Goal: Information Seeking & Learning: Learn about a topic

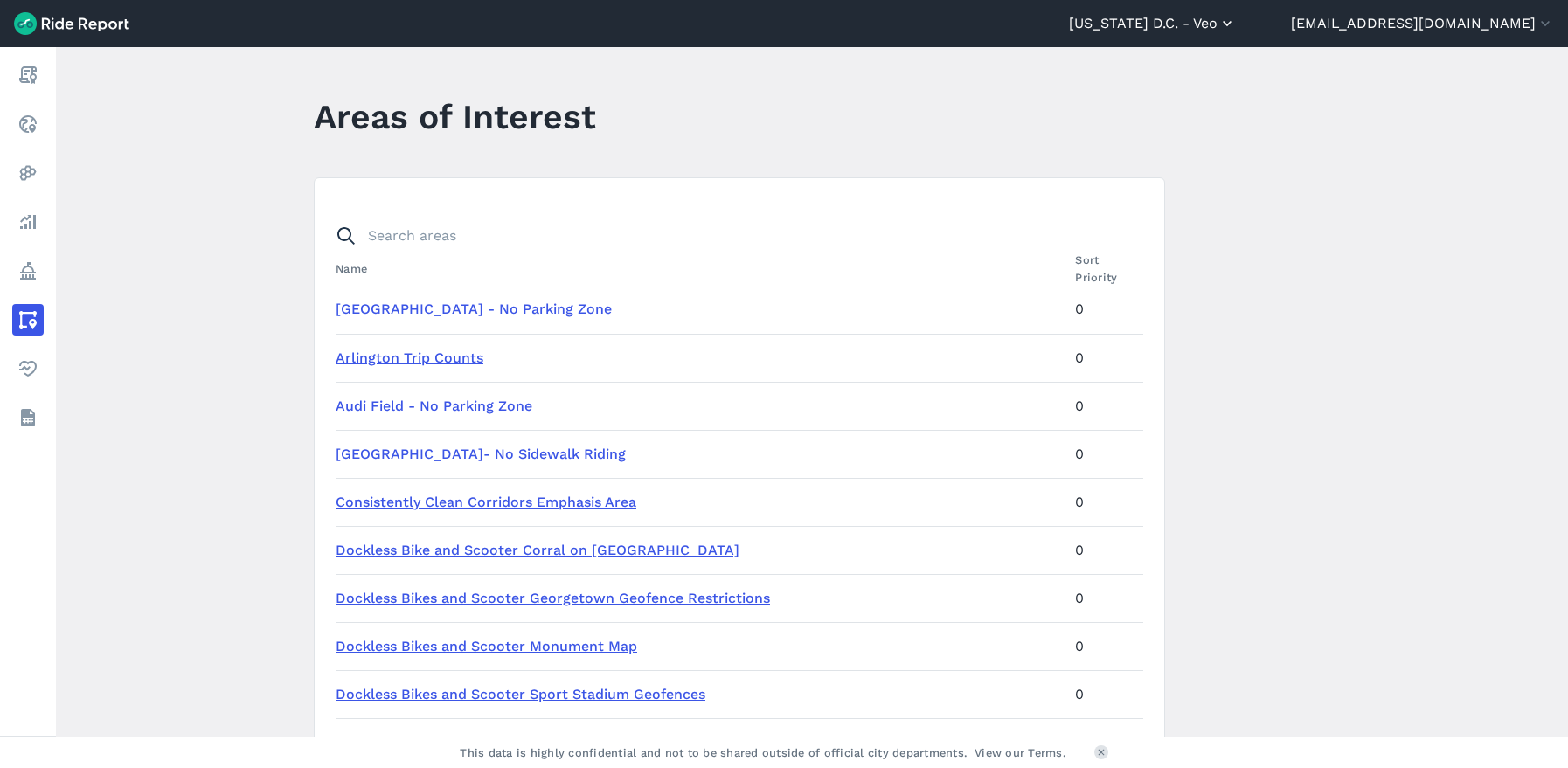
click at [1236, 23] on icon "button" at bounding box center [1227, 24] width 18 height 18
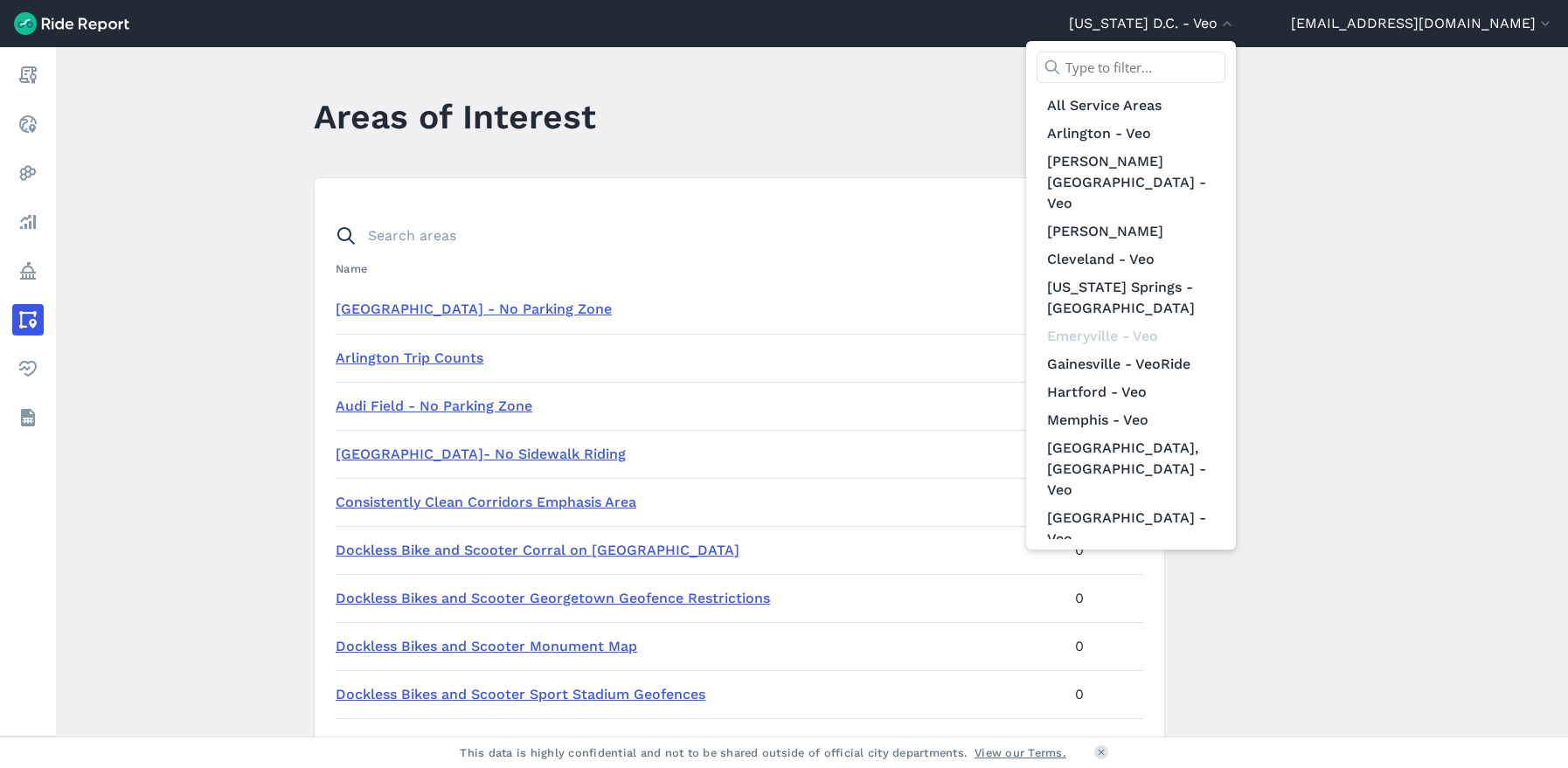
click at [1452, 177] on div at bounding box center [784, 384] width 1568 height 768
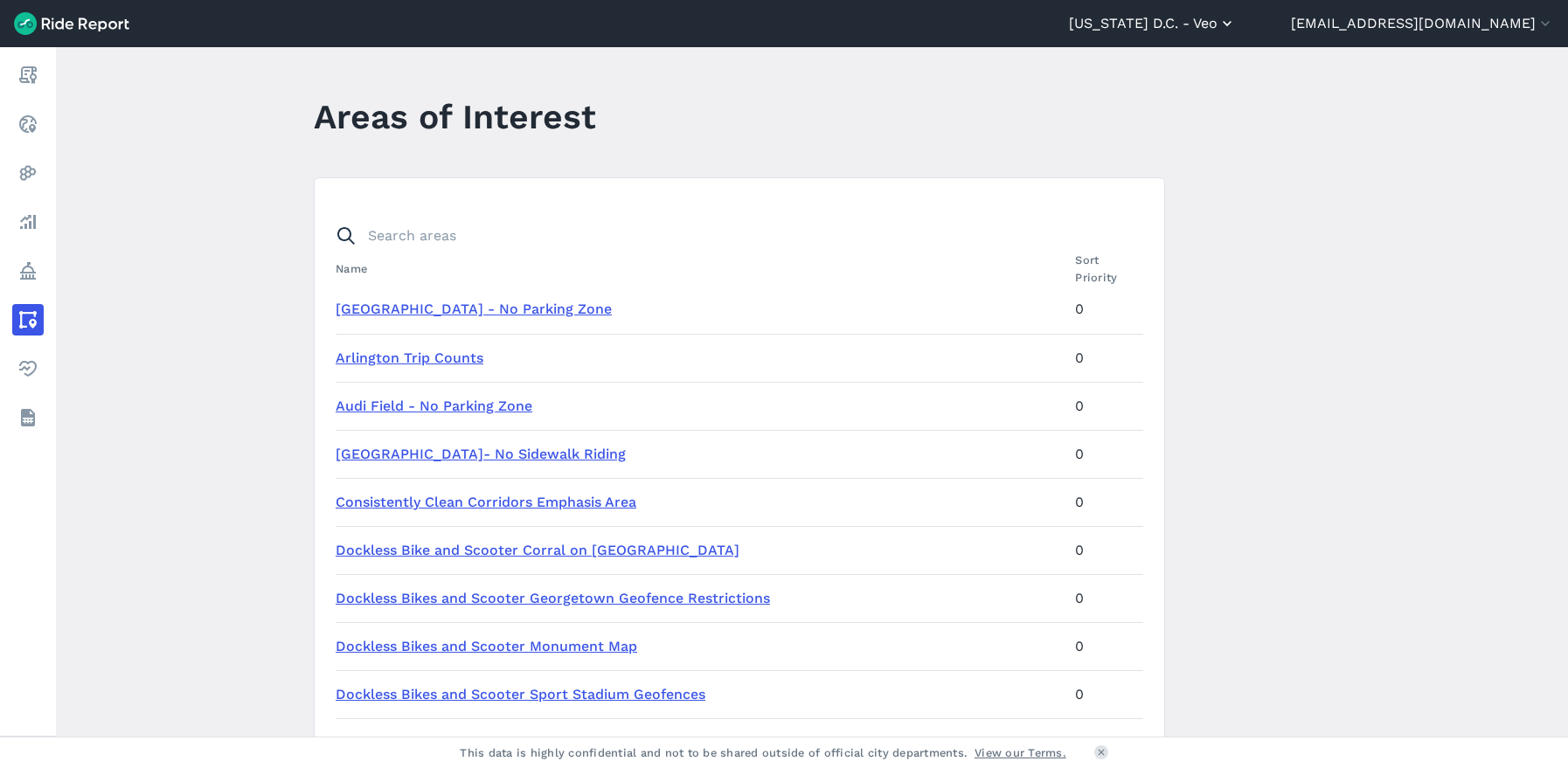
click at [1236, 28] on button "[US_STATE] D.C. - Veo" at bounding box center [1151, 24] width 167 height 21
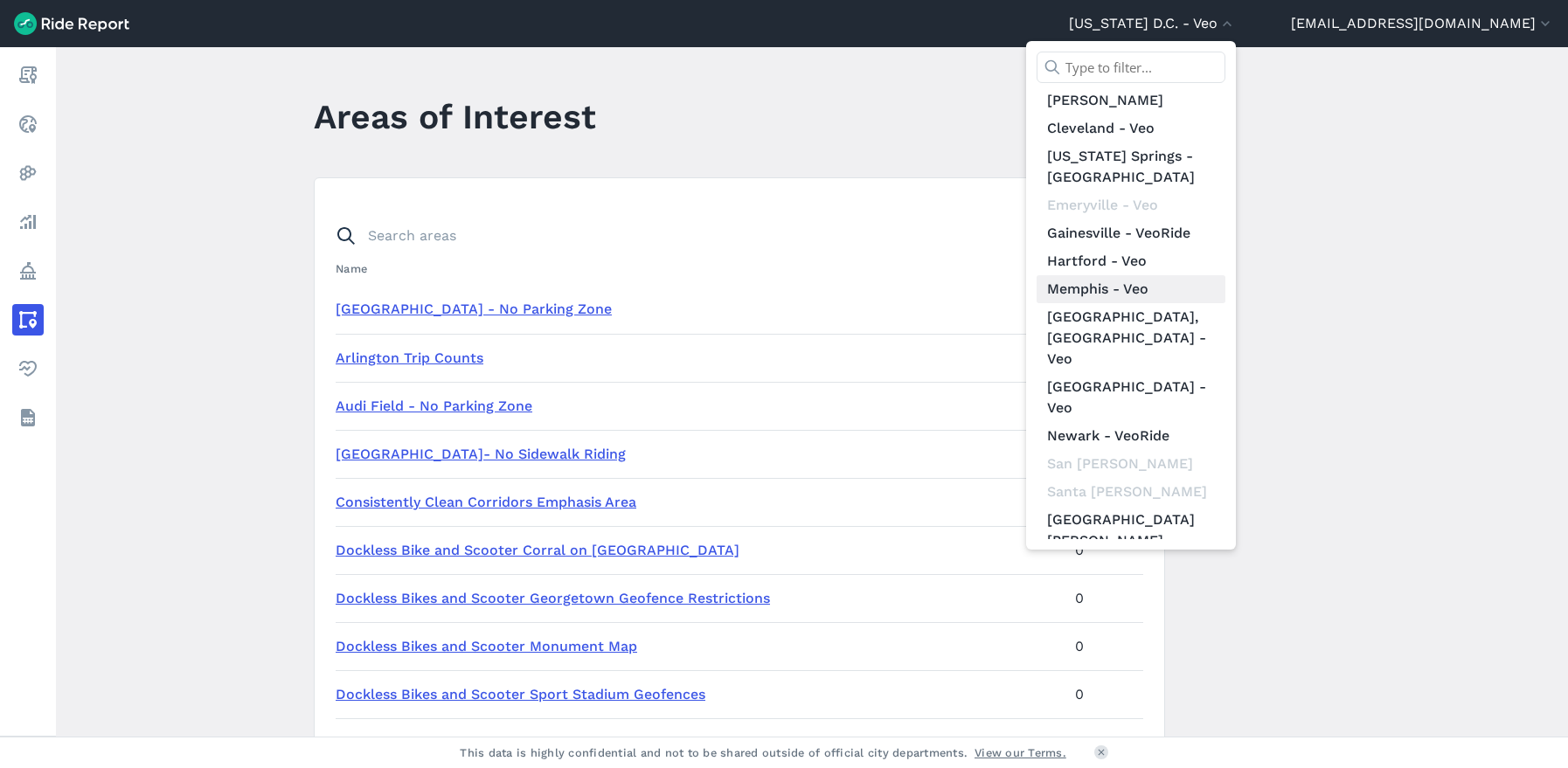
scroll to position [223, 0]
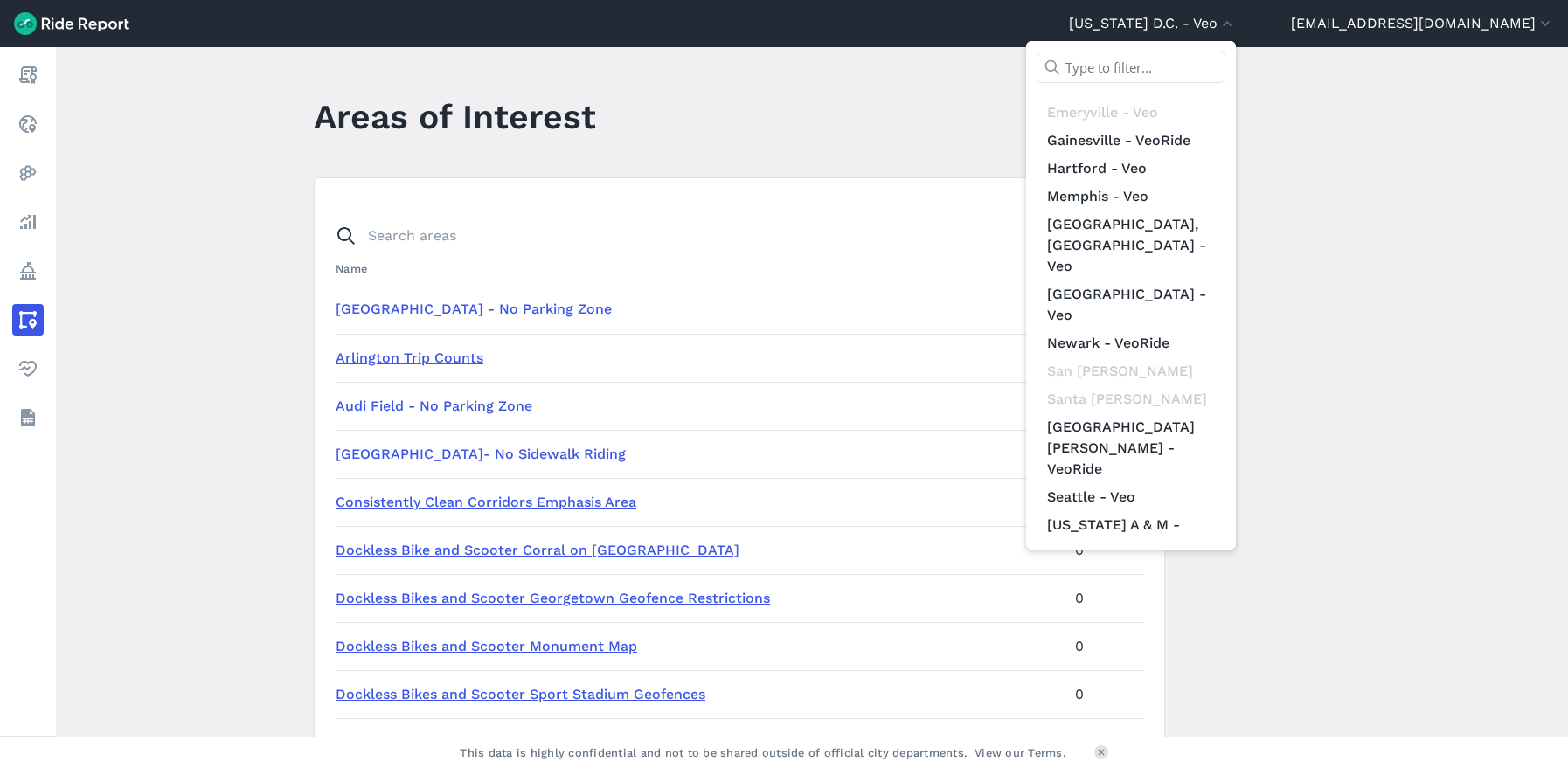
click at [1166, 630] on link "[GEOGRAPHIC_DATA][US_STATE] - VeoRide" at bounding box center [1131, 654] width 189 height 49
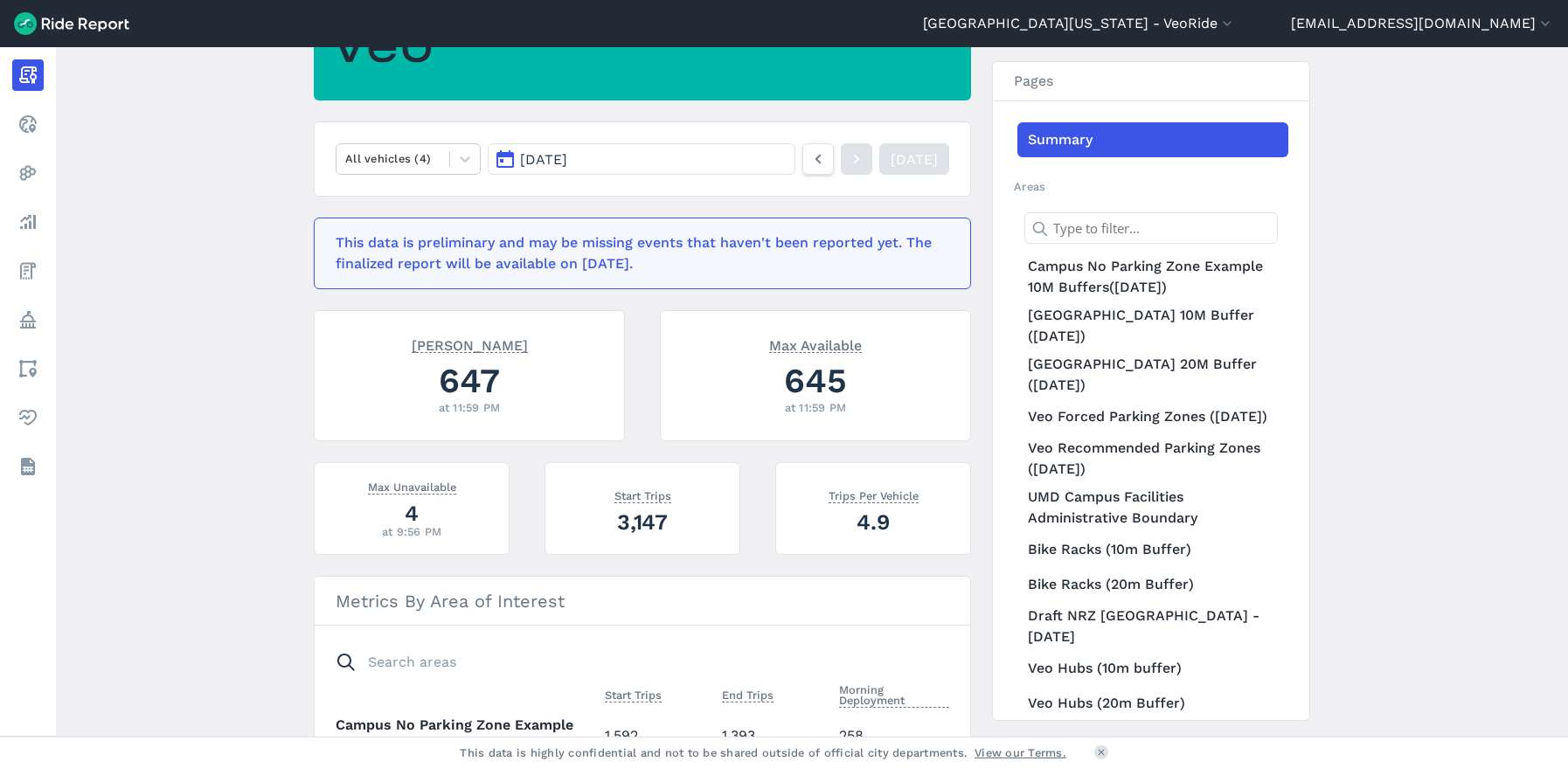
scroll to position [262, 0]
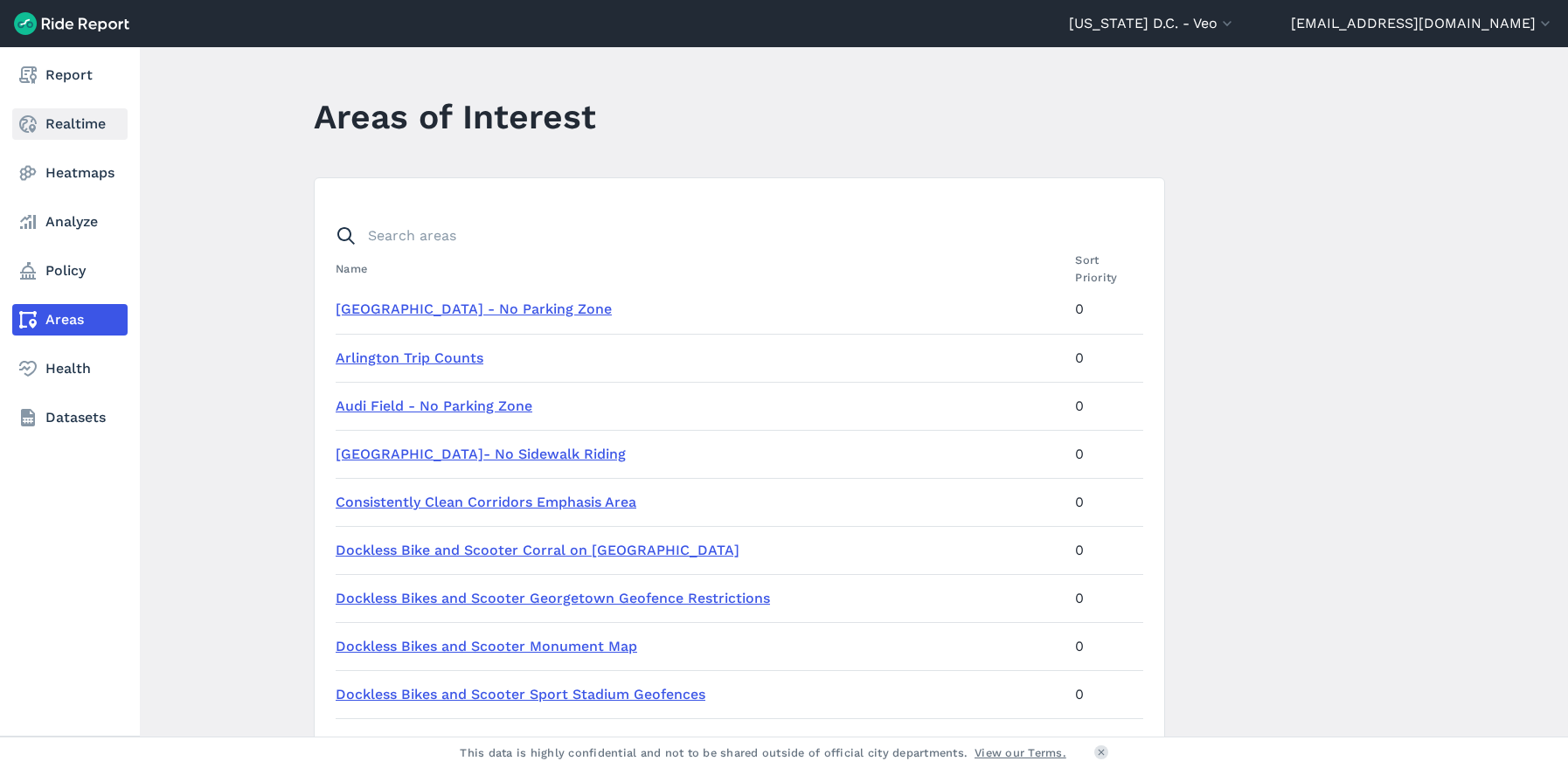
click at [46, 121] on link "Realtime" at bounding box center [70, 124] width 116 height 31
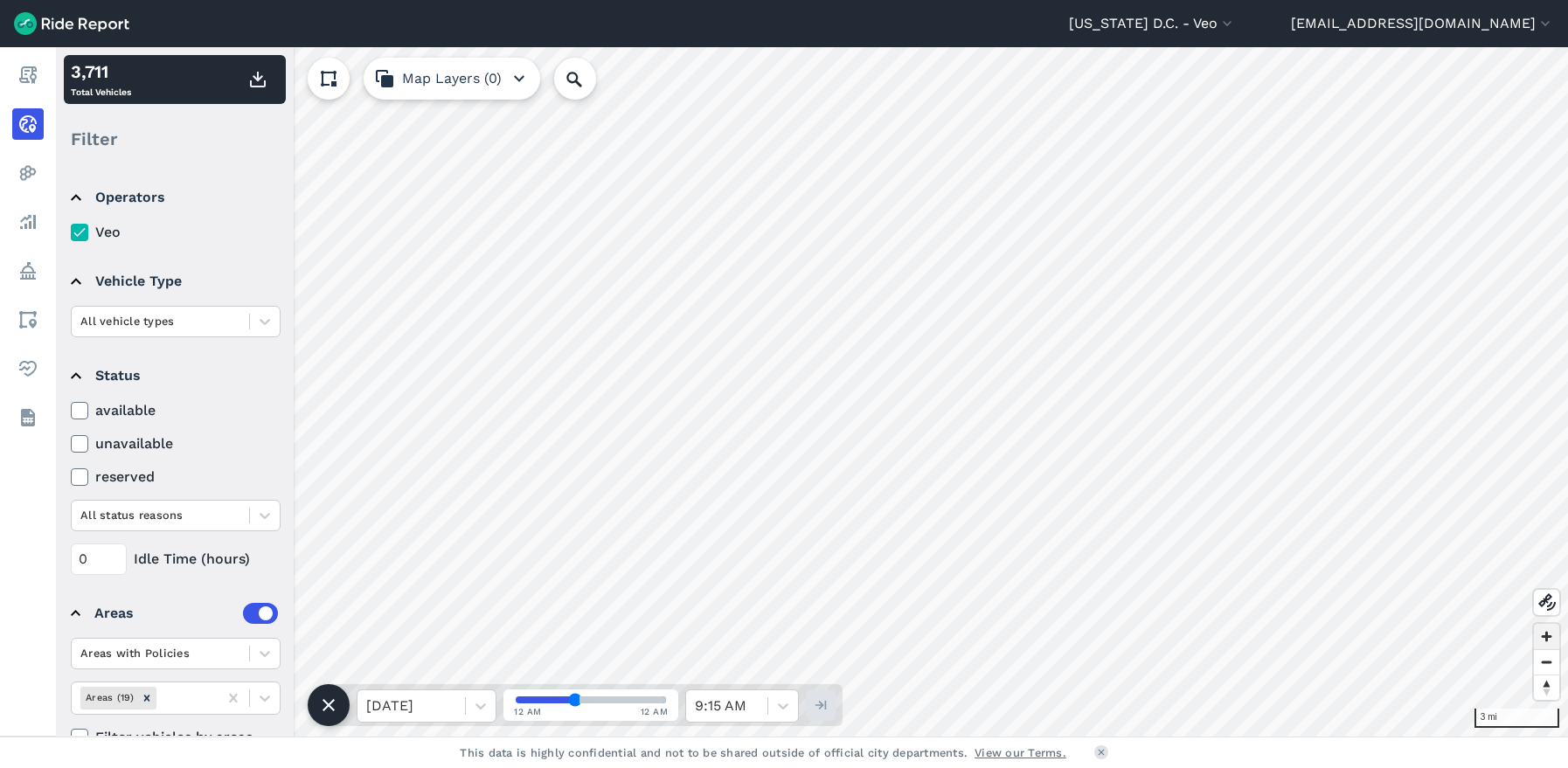
click at [1541, 635] on span "Zoom in" at bounding box center [1546, 636] width 25 height 25
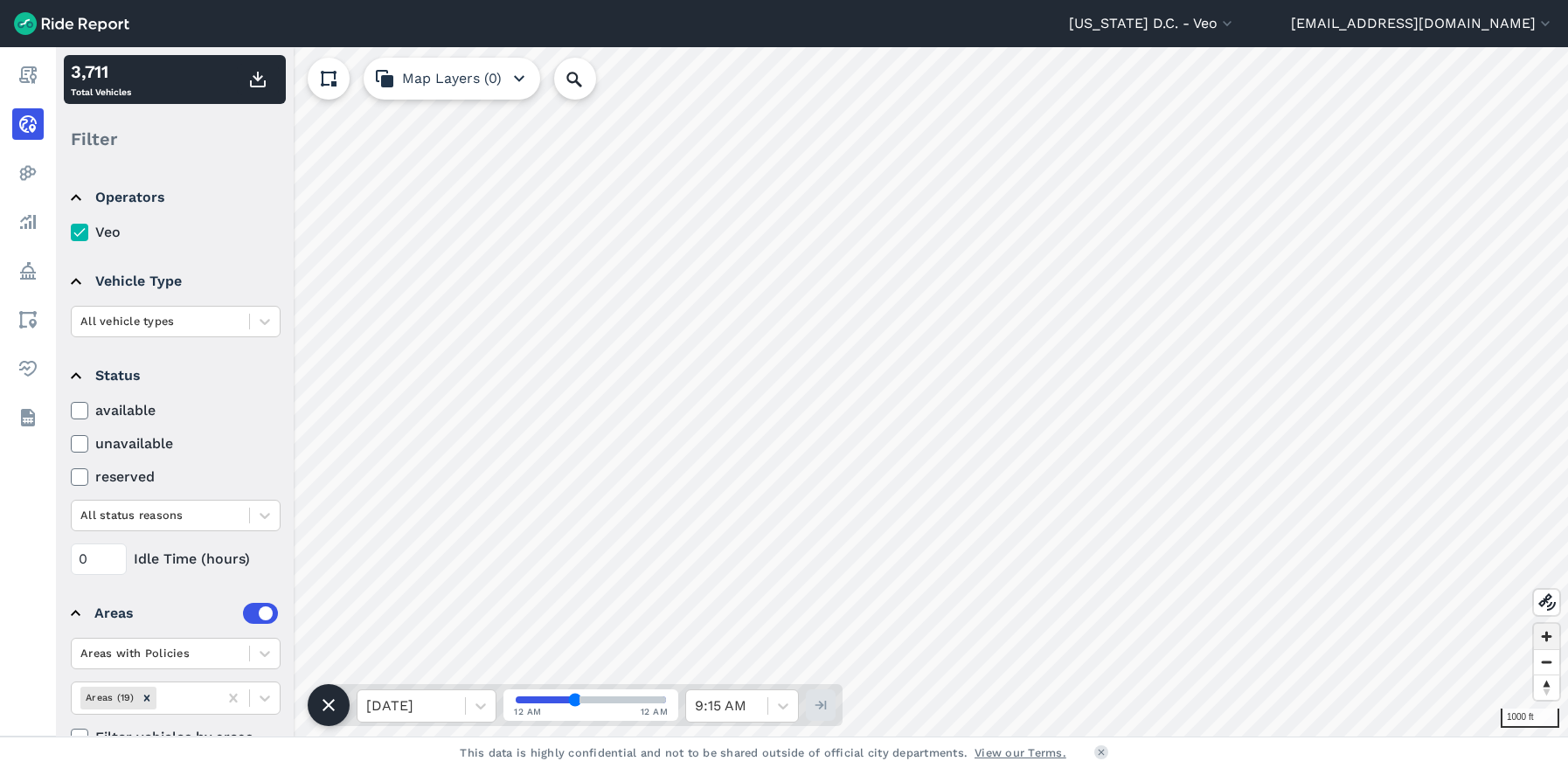
click at [1541, 635] on span "Zoom in" at bounding box center [1546, 636] width 25 height 25
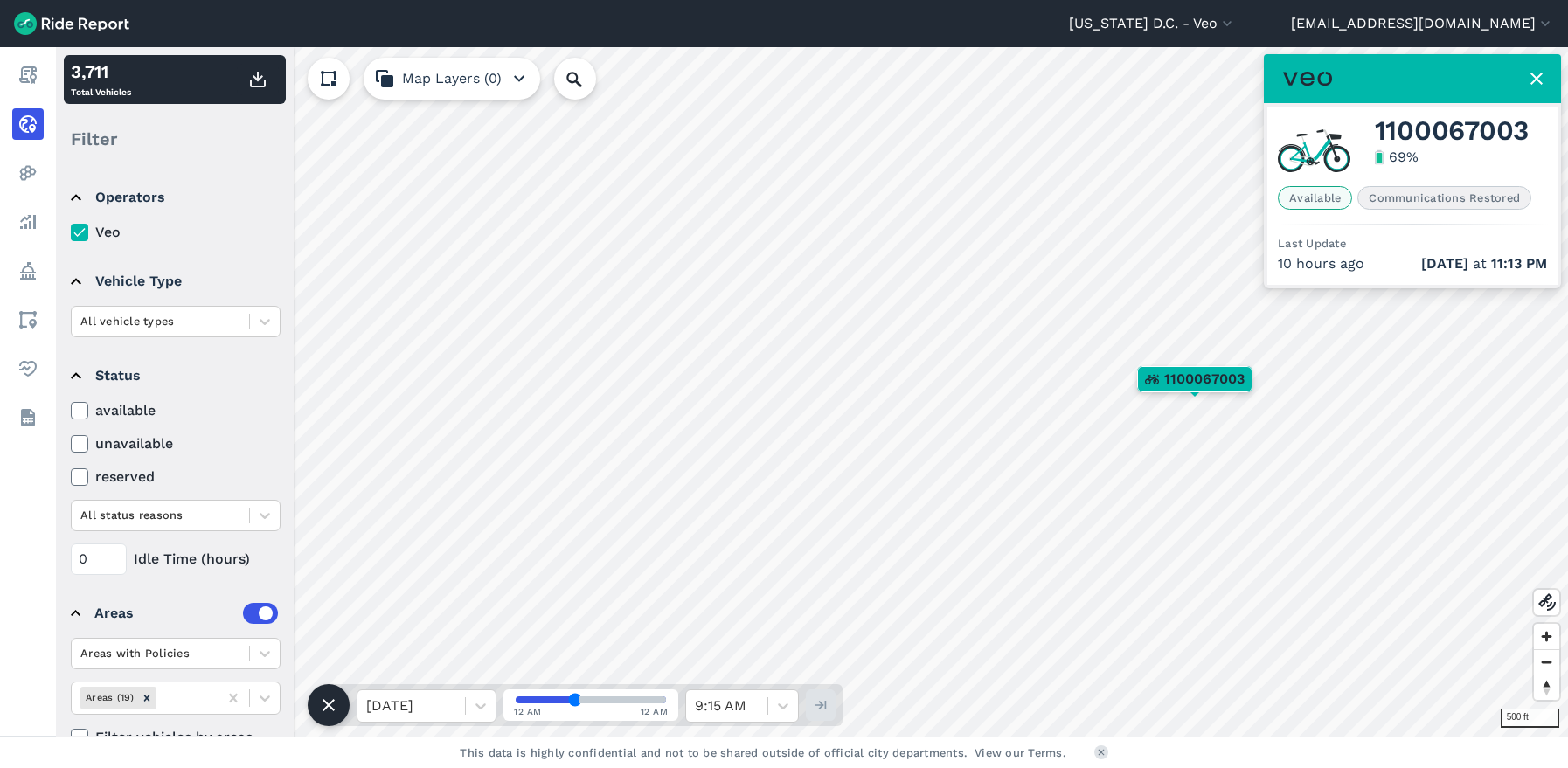
click at [1542, 84] on icon at bounding box center [1537, 79] width 21 height 21
click at [1531, 76] on icon at bounding box center [1537, 79] width 21 height 21
click at [1539, 81] on use at bounding box center [1536, 78] width 12 height 12
click at [1537, 76] on icon at bounding box center [1537, 79] width 21 height 21
click at [1530, 81] on icon at bounding box center [1537, 79] width 21 height 21
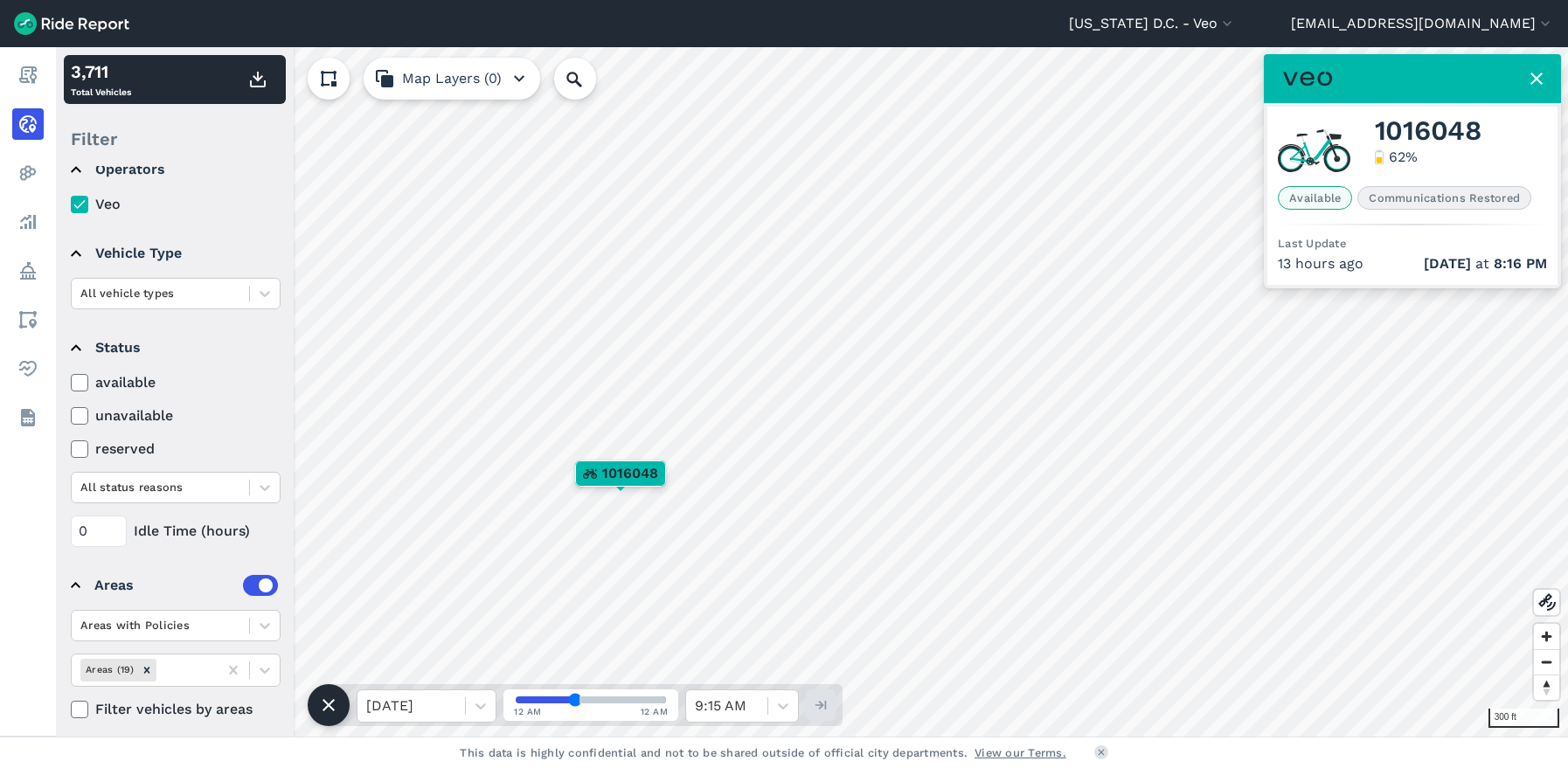
scroll to position [40, 0]
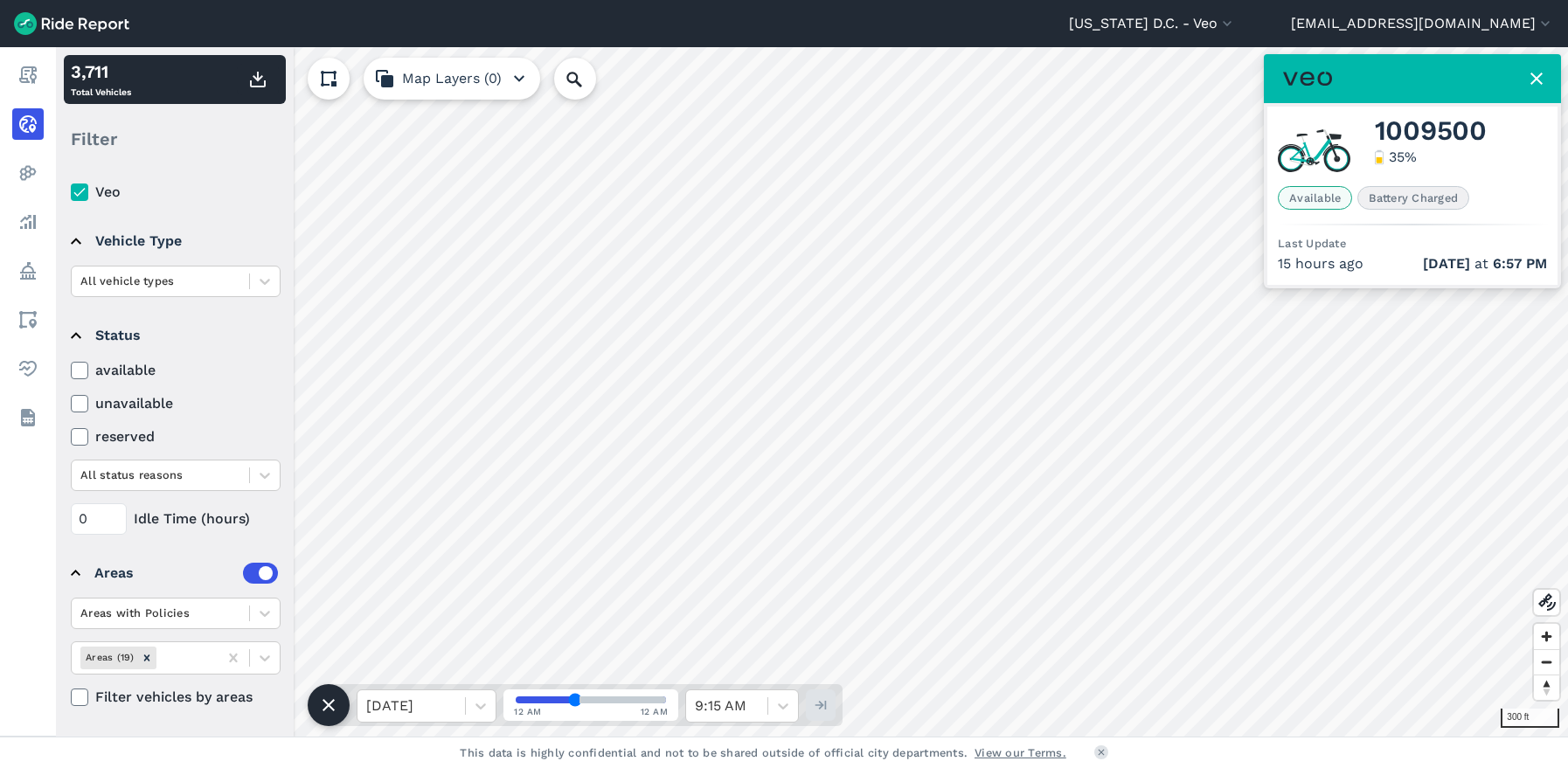
click at [809, 0] on html "[US_STATE] D.C. - Veo All Service Areas [GEOGRAPHIC_DATA] - [GEOGRAPHIC_DATA][P…" at bounding box center [784, 384] width 1568 height 768
click at [1551, 663] on span "Zoom out" at bounding box center [1546, 661] width 25 height 24
drag, startPoint x: 74, startPoint y: 401, endPoint x: 106, endPoint y: 422, distance: 38.3
click at [74, 401] on icon at bounding box center [79, 404] width 16 height 18
click at [70, 401] on input "unavailable" at bounding box center [70, 399] width 0 height 12
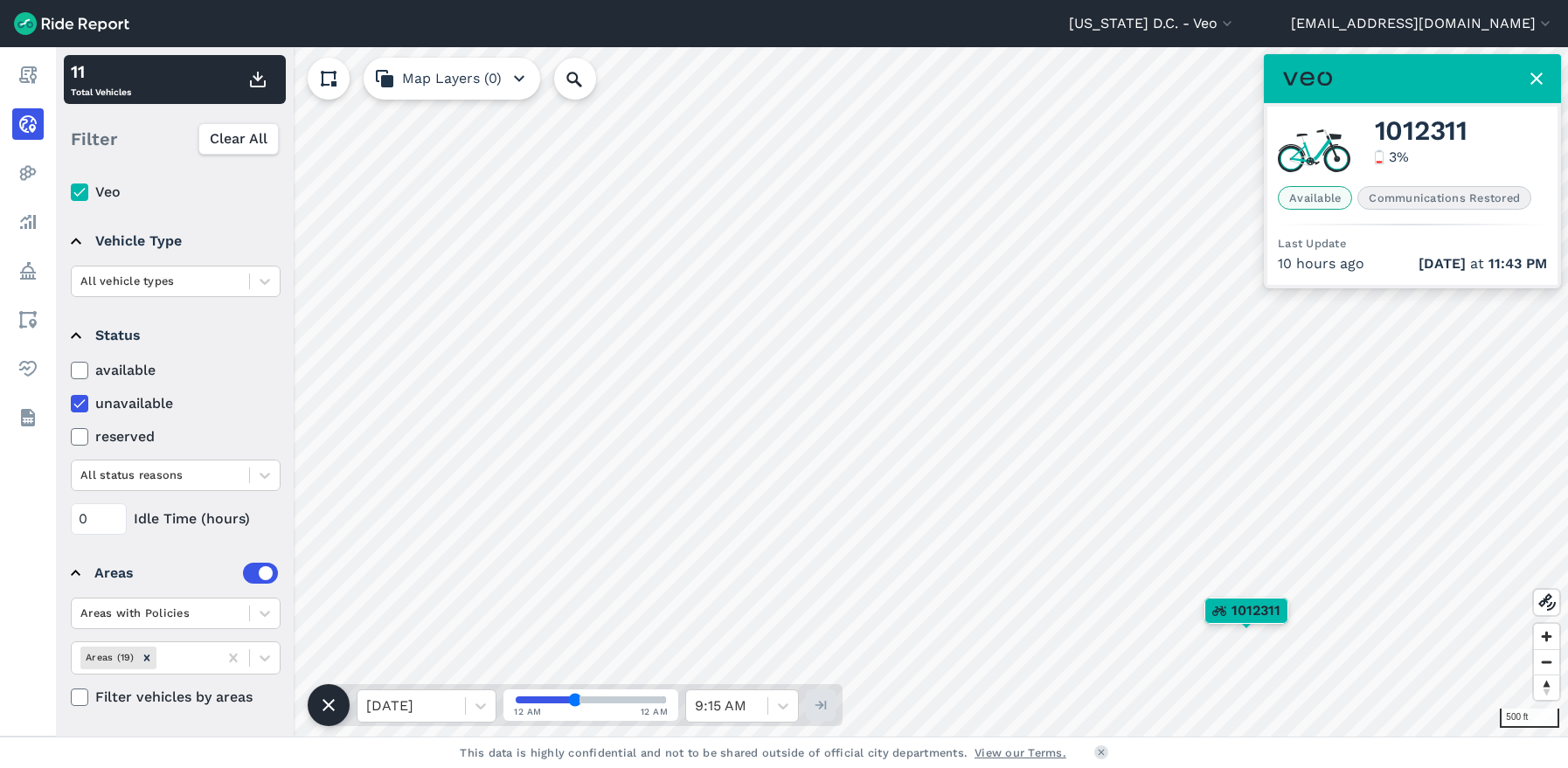
click at [78, 375] on icon at bounding box center [79, 370] width 16 height 18
click at [70, 371] on input "available" at bounding box center [70, 365] width 0 height 12
click at [77, 404] on icon at bounding box center [79, 404] width 16 height 18
click at [70, 404] on input "unavailable" at bounding box center [70, 399] width 0 height 12
click at [79, 369] on icon at bounding box center [79, 370] width 16 height 18
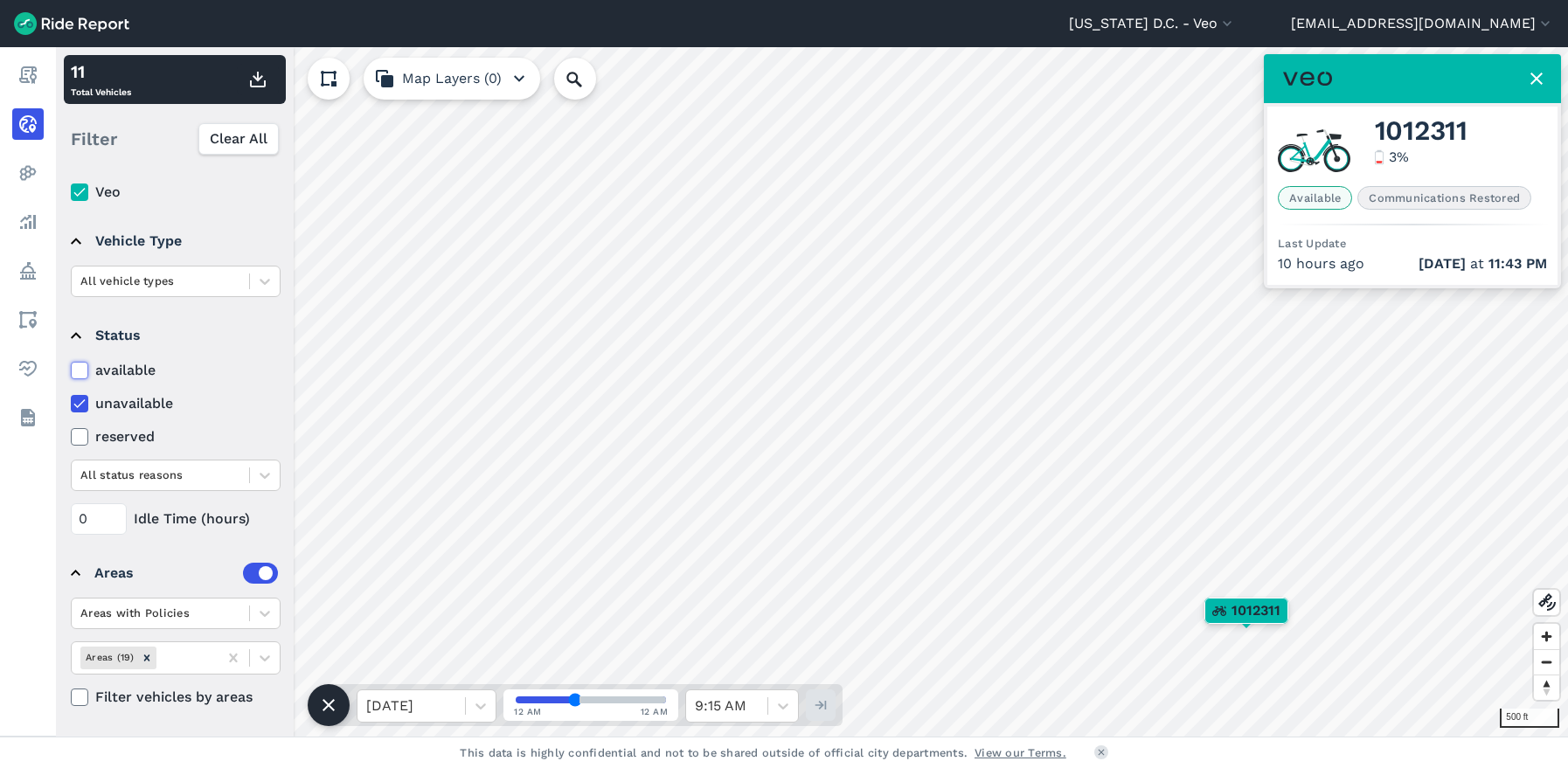
click at [70, 369] on input "available" at bounding box center [70, 365] width 0 height 12
click at [72, 368] on icon at bounding box center [79, 370] width 16 height 18
click at [70, 368] on input "available" at bounding box center [70, 365] width 0 height 12
click at [84, 368] on icon at bounding box center [79, 370] width 16 height 18
click at [70, 368] on input "available" at bounding box center [70, 365] width 0 height 12
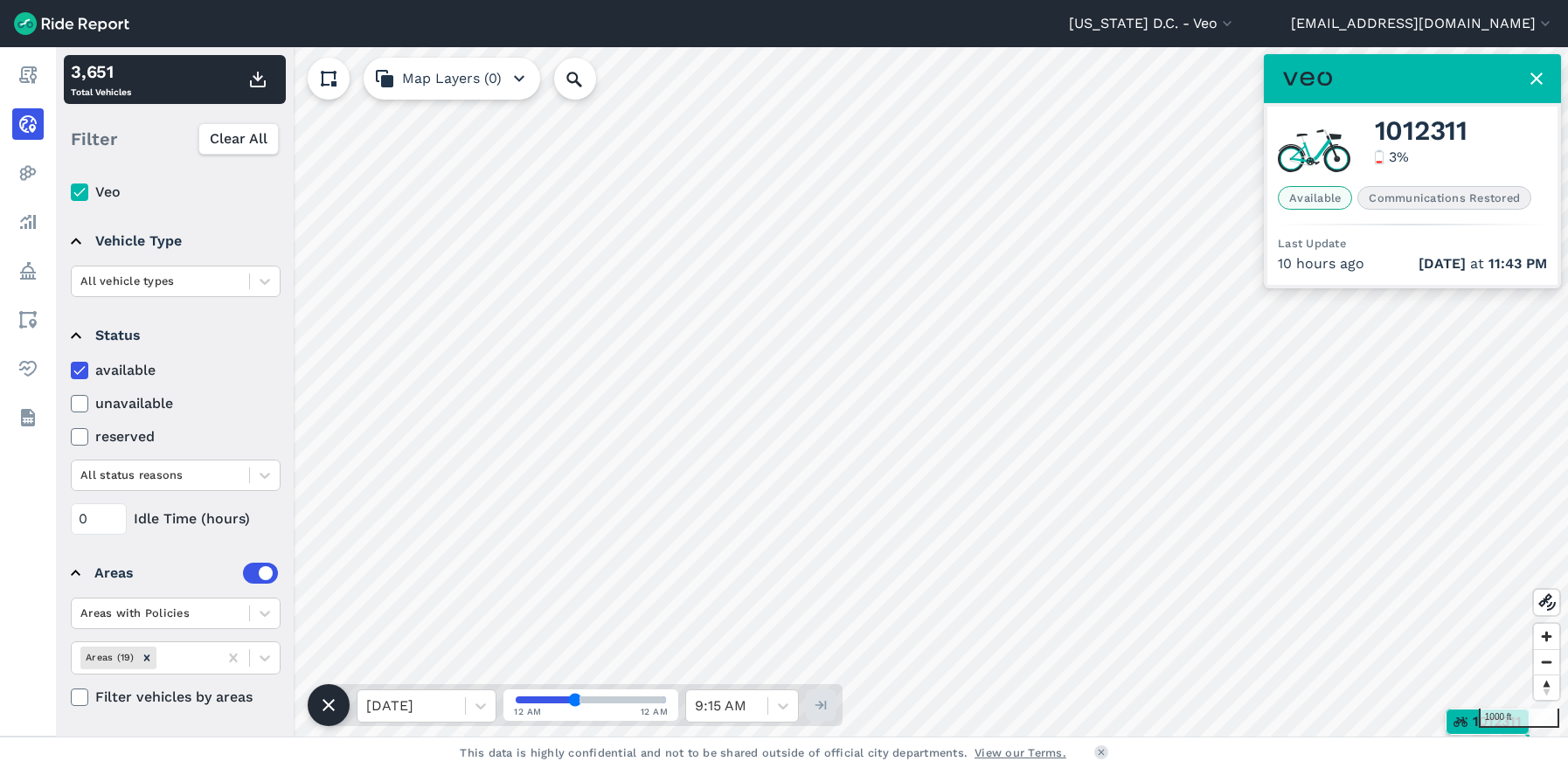
click at [85, 368] on icon at bounding box center [79, 370] width 16 height 18
click at [70, 368] on input "available" at bounding box center [70, 365] width 0 height 12
click at [82, 400] on icon at bounding box center [79, 404] width 16 height 18
click at [70, 400] on input "unavailable" at bounding box center [70, 399] width 0 height 12
click at [83, 367] on icon at bounding box center [79, 370] width 16 height 18
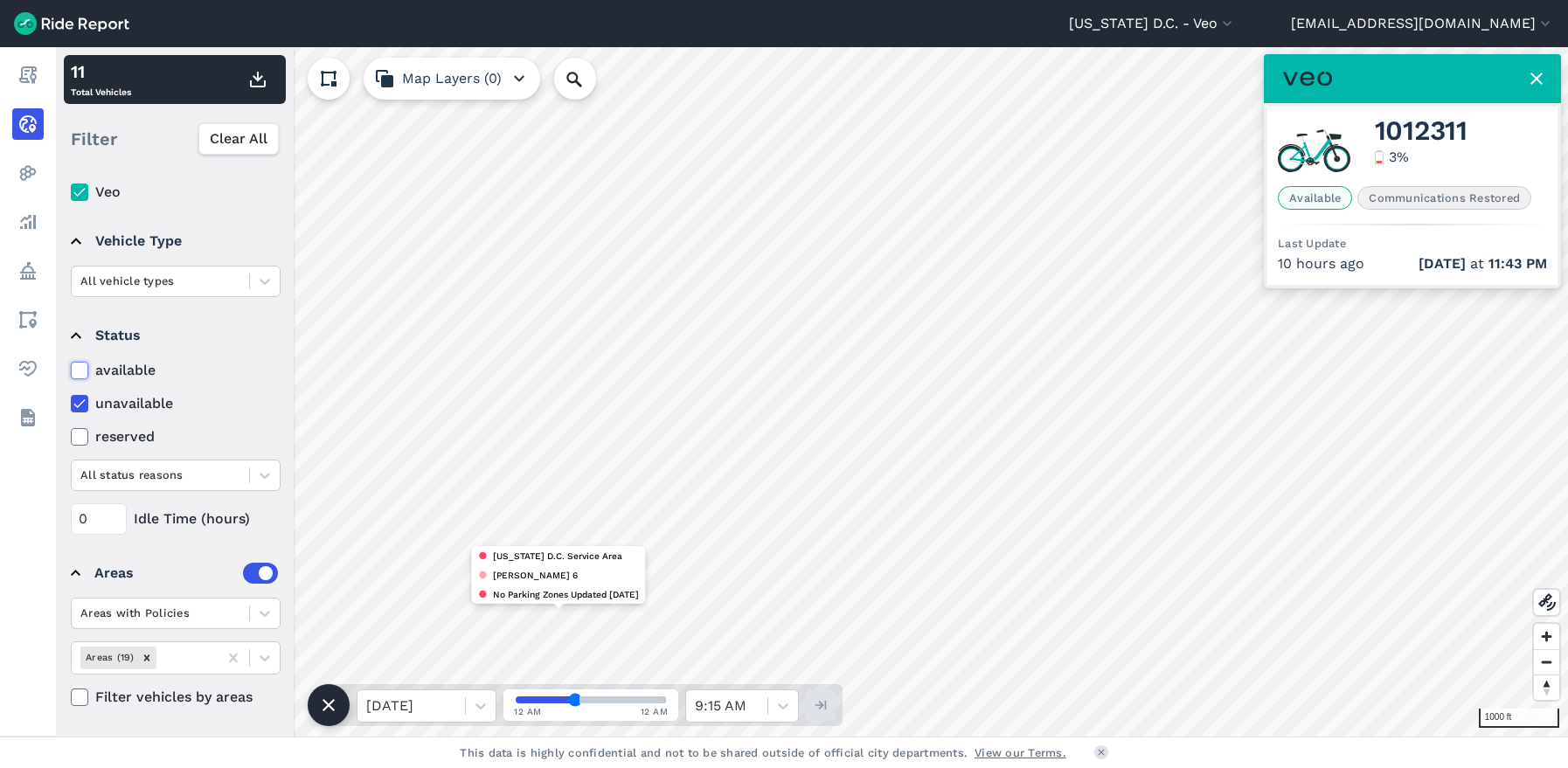
click at [70, 367] on input "available" at bounding box center [70, 365] width 0 height 12
click at [81, 366] on icon at bounding box center [79, 370] width 16 height 18
click at [70, 366] on input "available" at bounding box center [70, 365] width 0 height 12
click at [81, 372] on icon at bounding box center [79, 370] width 16 height 18
click at [70, 371] on input "available" at bounding box center [70, 365] width 0 height 12
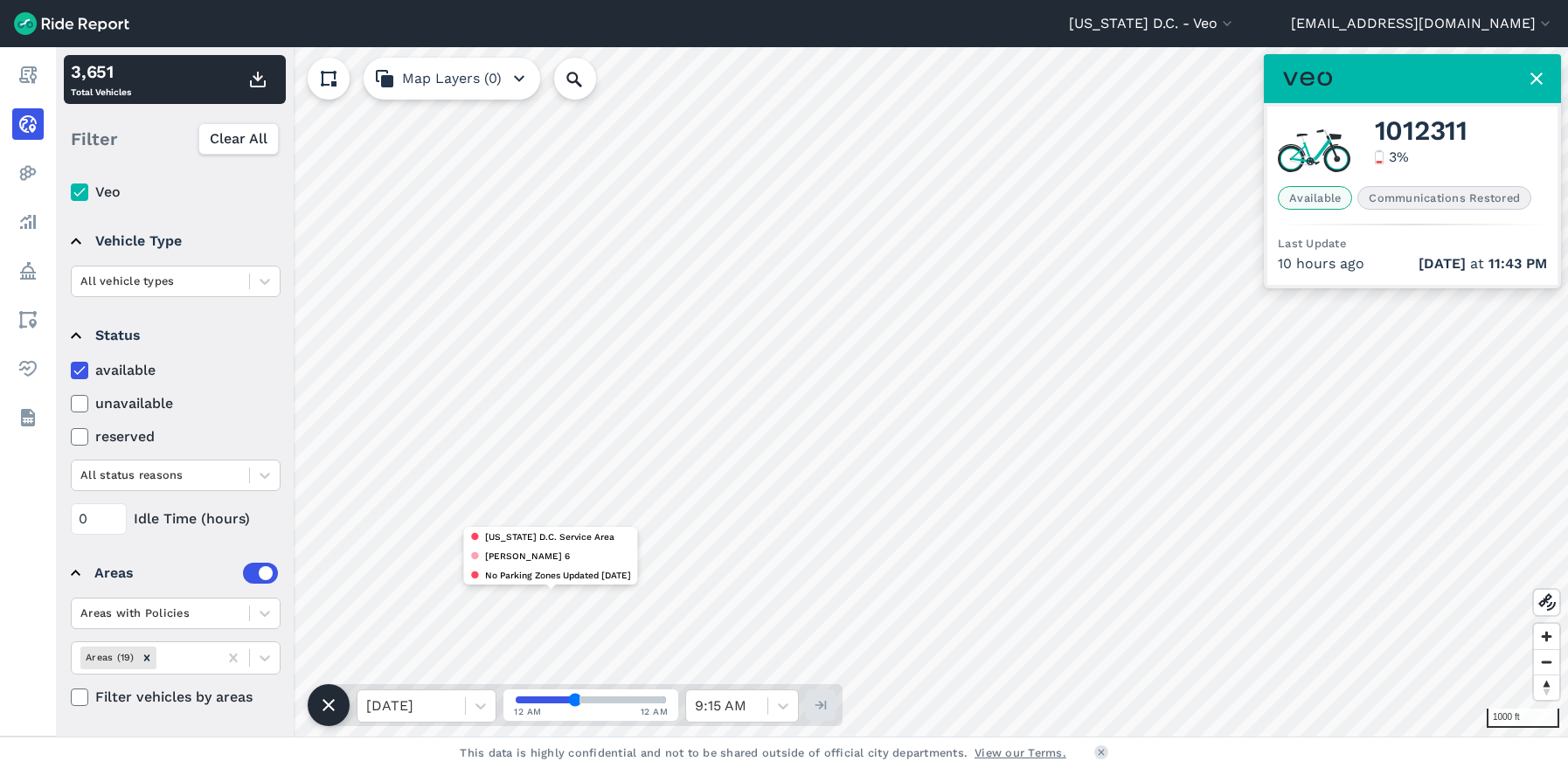
click at [81, 372] on icon at bounding box center [79, 370] width 16 height 18
click at [70, 371] on input "available" at bounding box center [70, 365] width 0 height 12
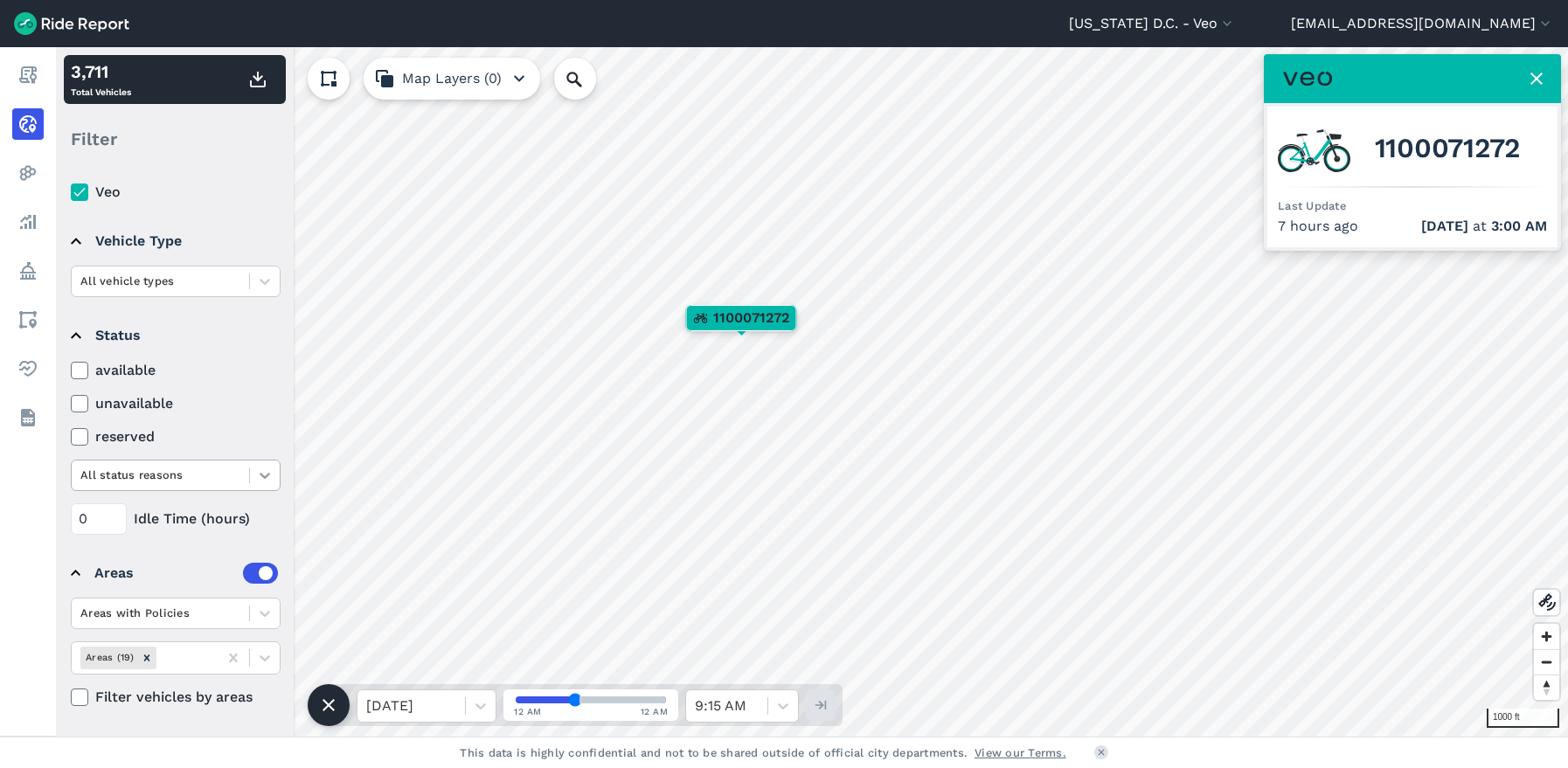
click at [259, 468] on icon at bounding box center [265, 475] width 18 height 18
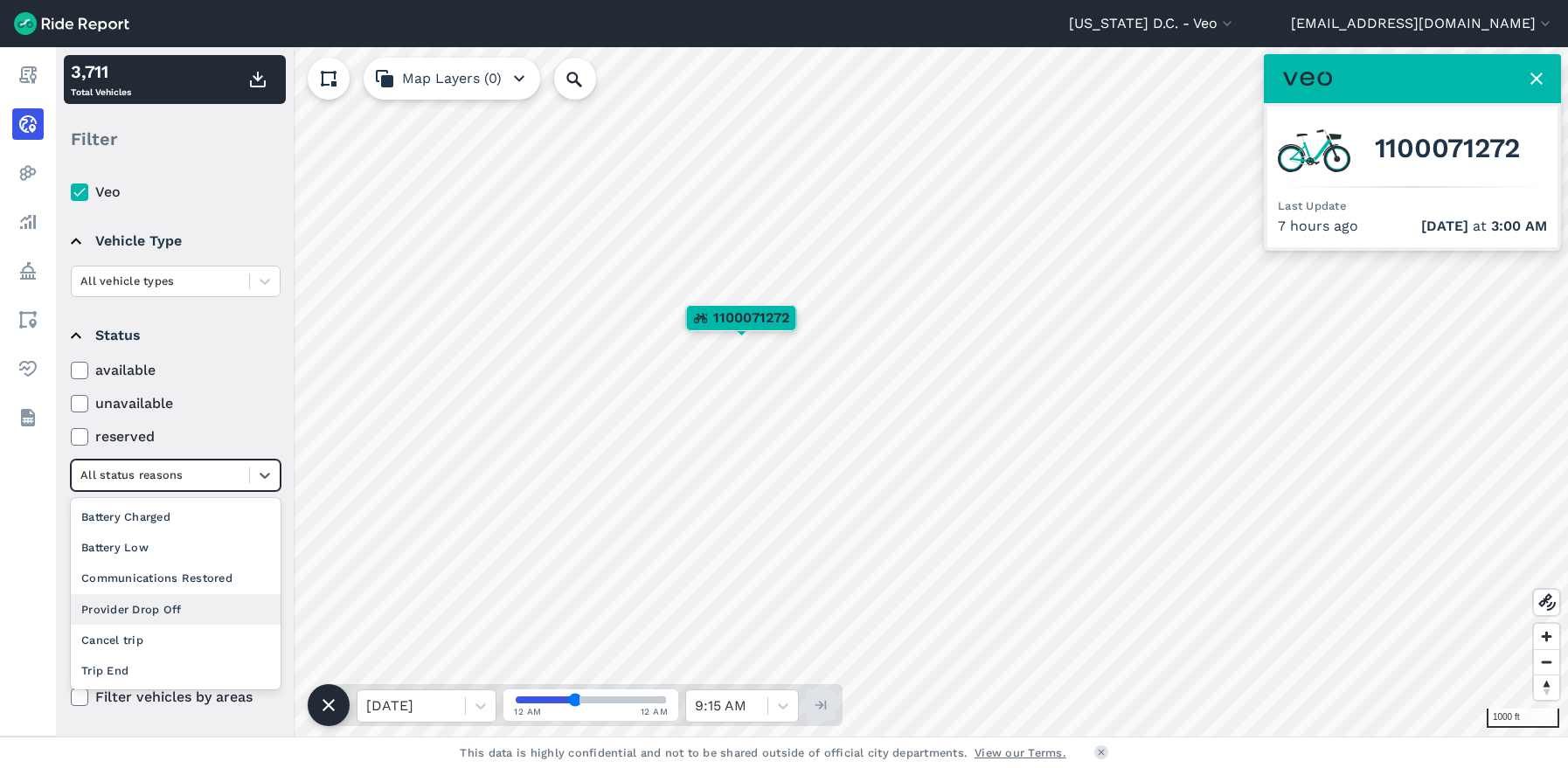
click at [145, 610] on div "Provider Drop Off" at bounding box center [175, 609] width 210 height 30
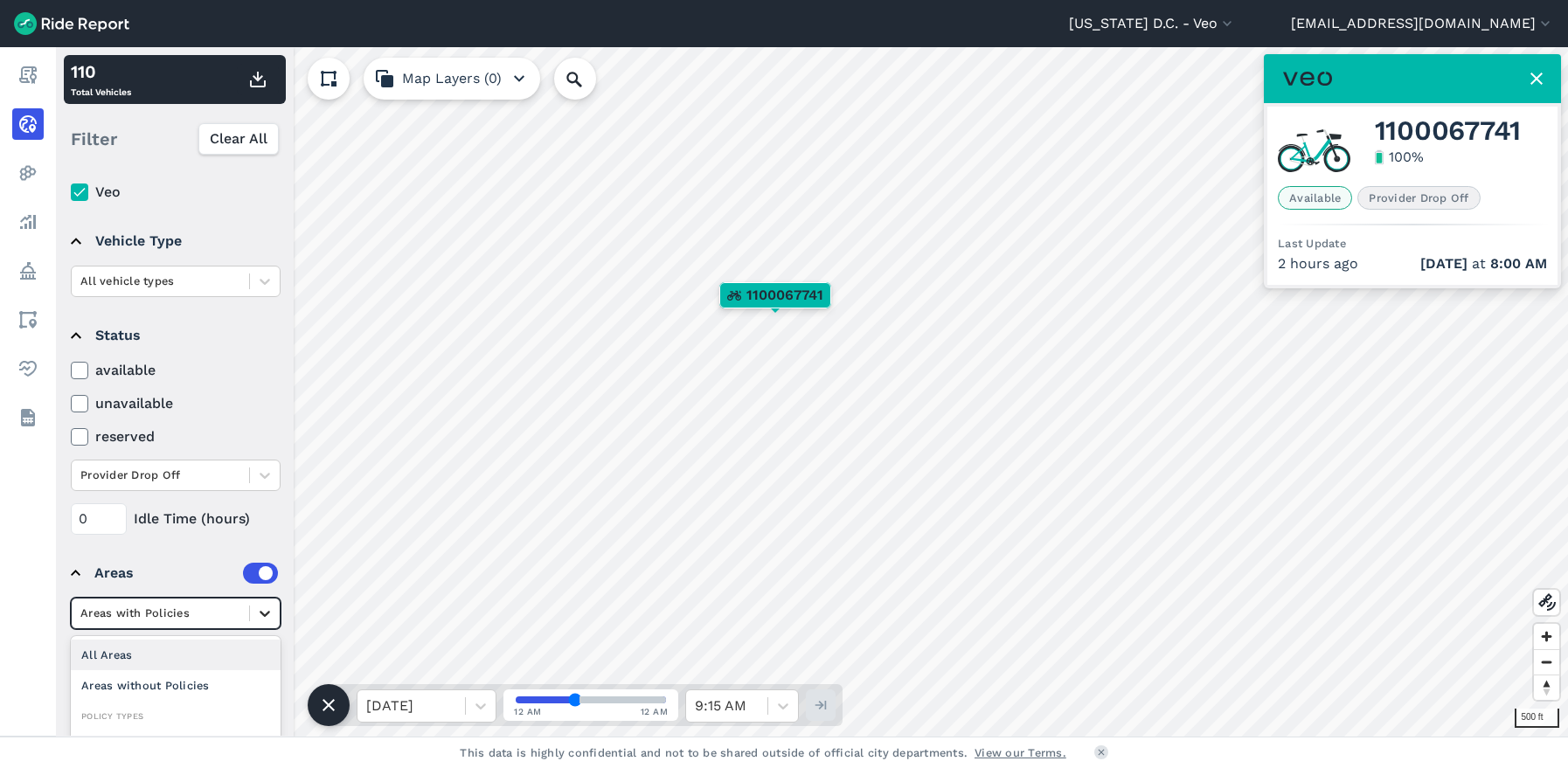
click at [270, 610] on icon at bounding box center [265, 613] width 18 height 18
click at [150, 703] on div "No Parking Zone" at bounding box center [175, 707] width 210 height 30
click at [267, 618] on icon at bounding box center [265, 613] width 18 height 18
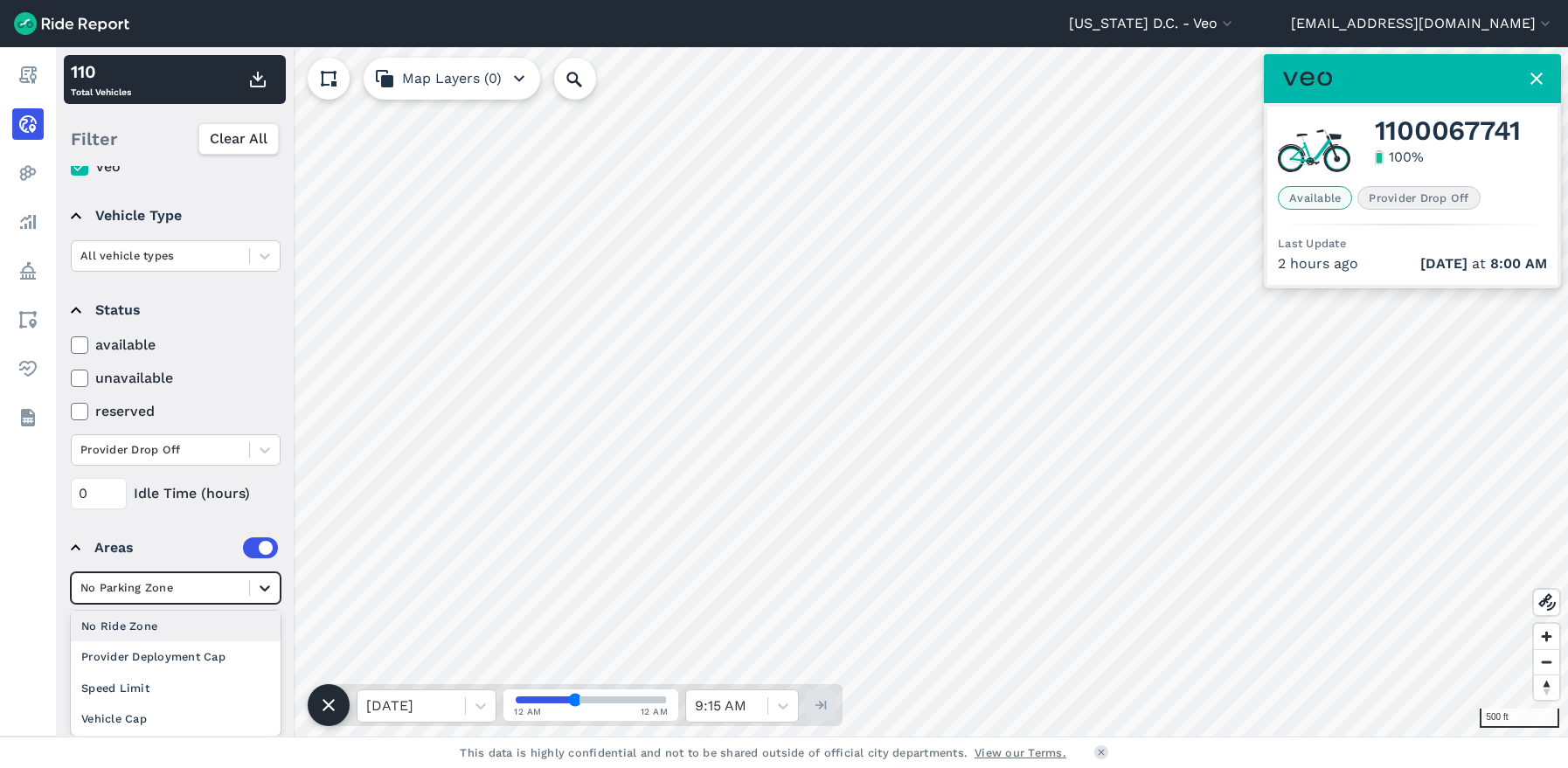
scroll to position [40, 0]
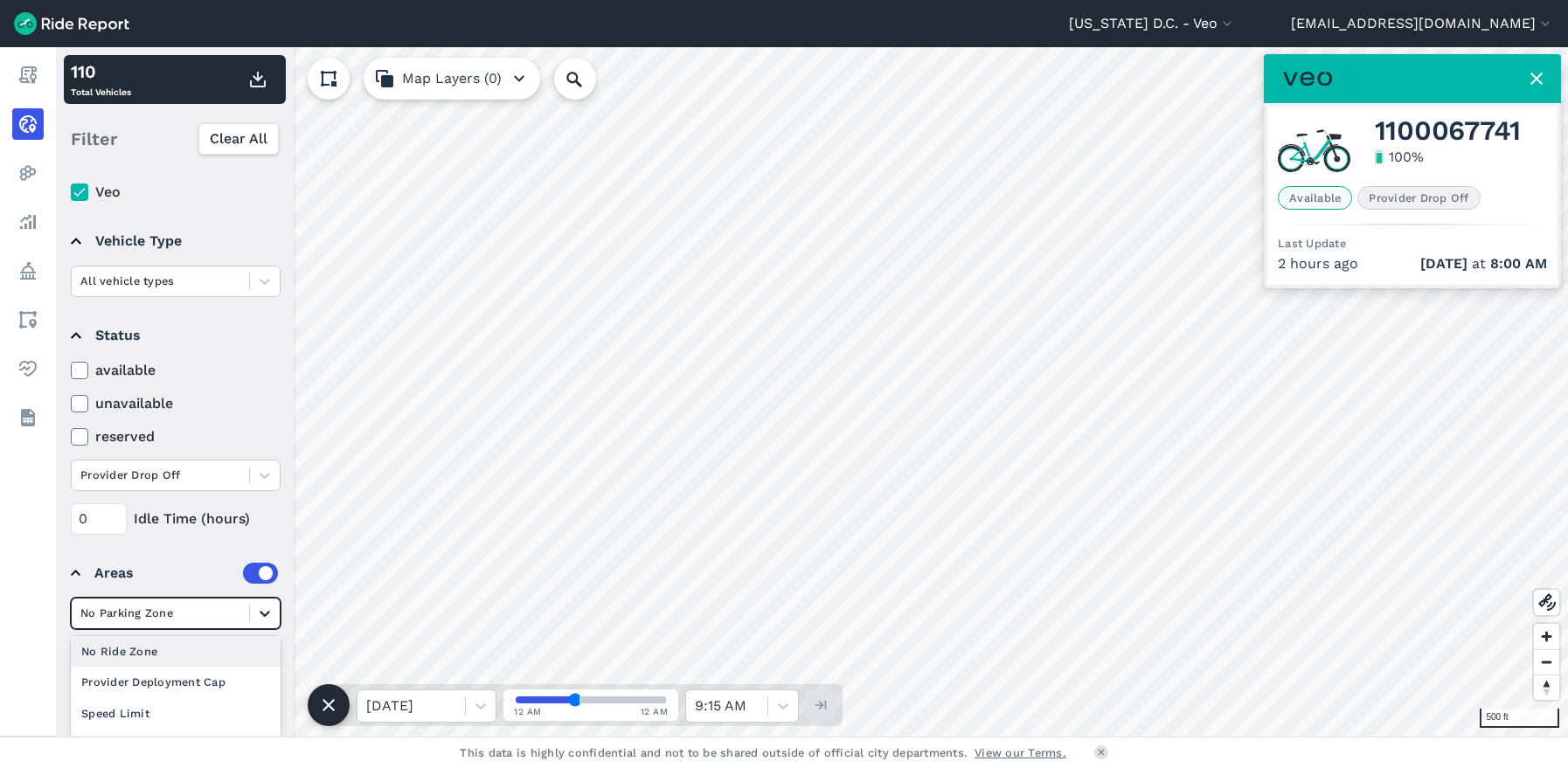
click at [259, 585] on details "Areas option No Ride Zone focused, 0 of 4. 9 results available. Use Up and Down…" at bounding box center [175, 627] width 221 height 173
click at [256, 616] on div "Select is focused ,type to refine list, press Down to open the menu, No Parking…" at bounding box center [175, 612] width 210 height 31
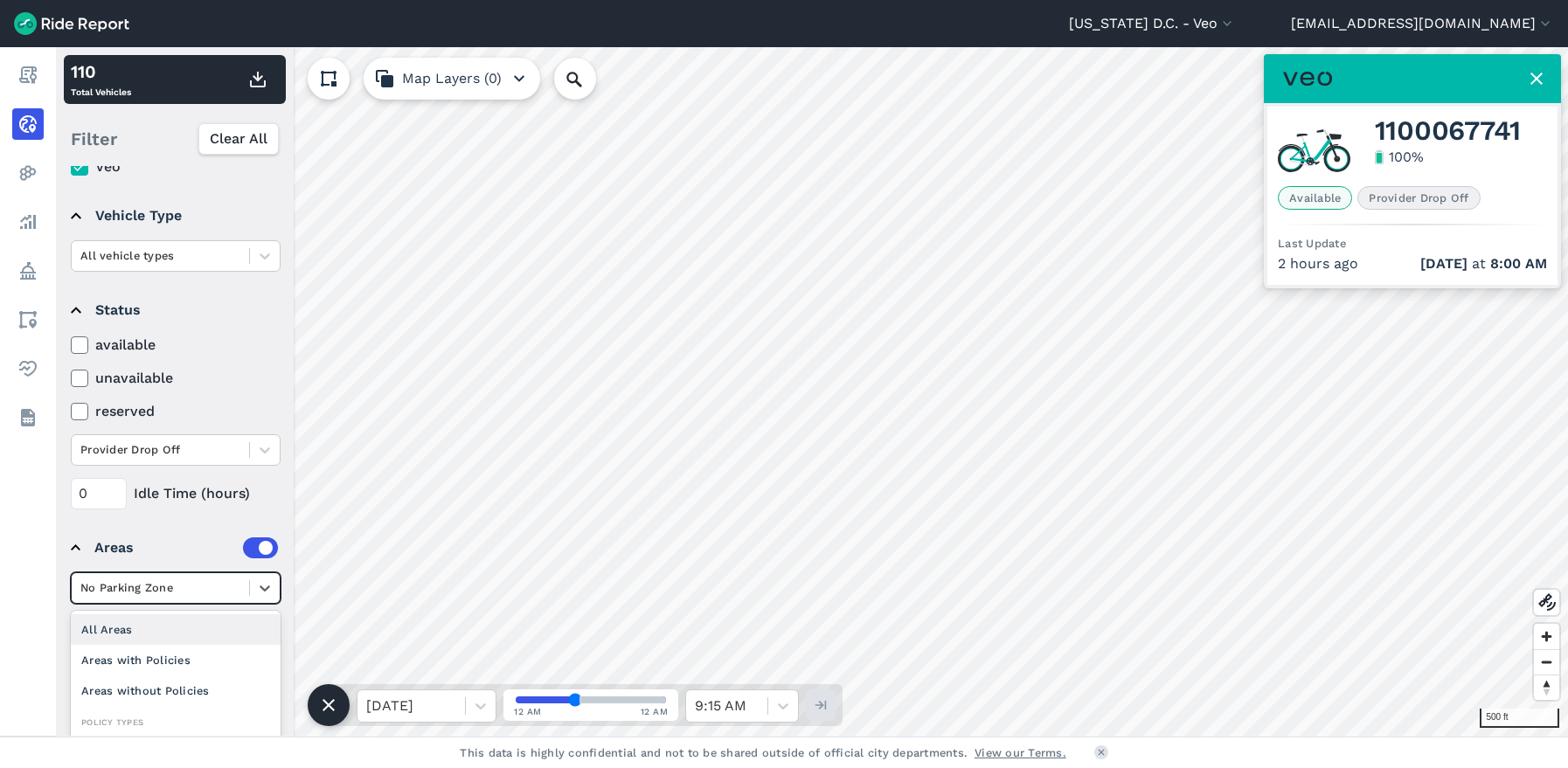
click at [167, 630] on div "All Areas" at bounding box center [175, 629] width 210 height 30
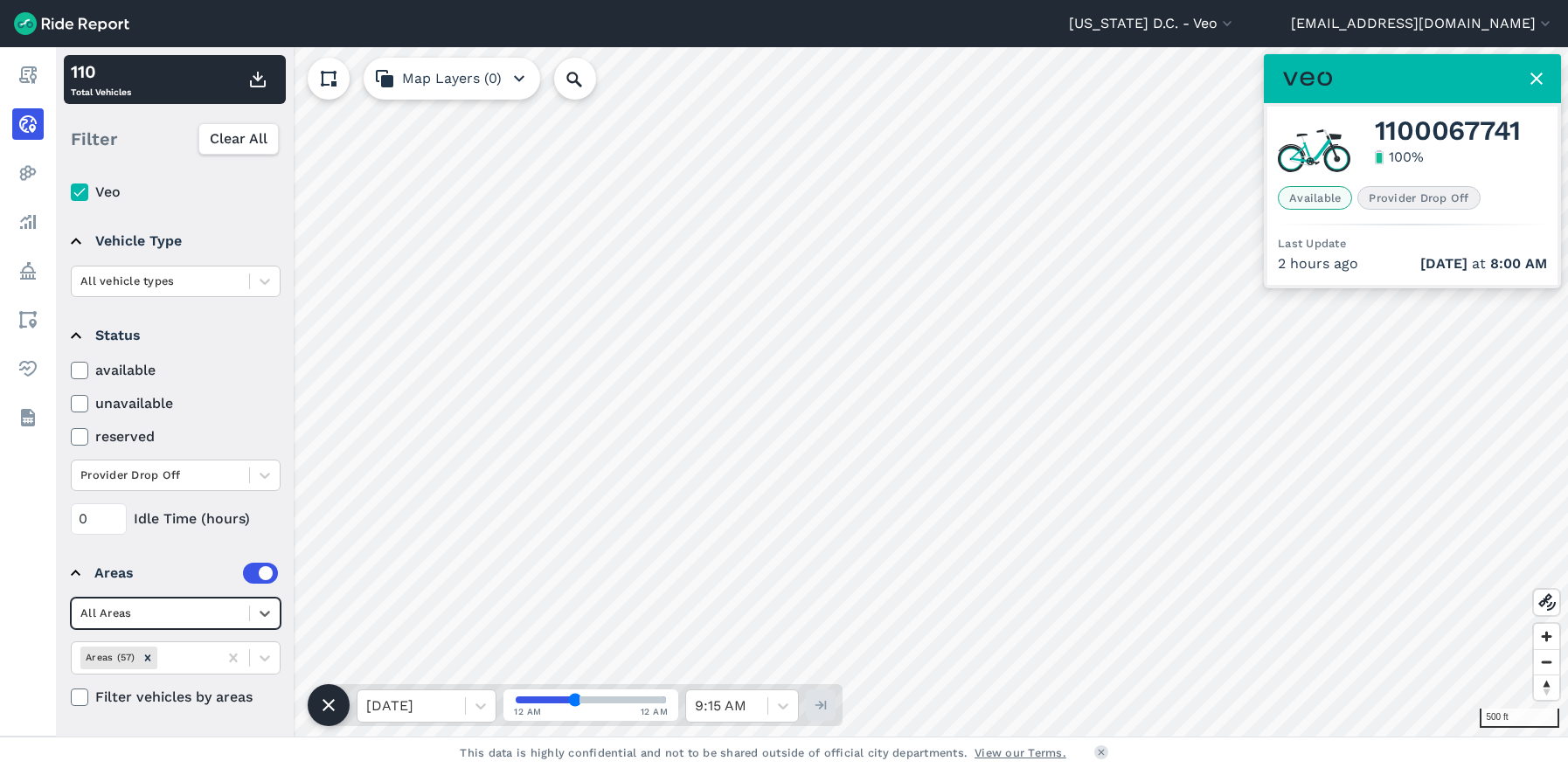
scroll to position [40, 0]
click at [1538, 631] on span "Zoom in" at bounding box center [1546, 636] width 25 height 25
click at [272, 662] on icon at bounding box center [265, 658] width 18 height 18
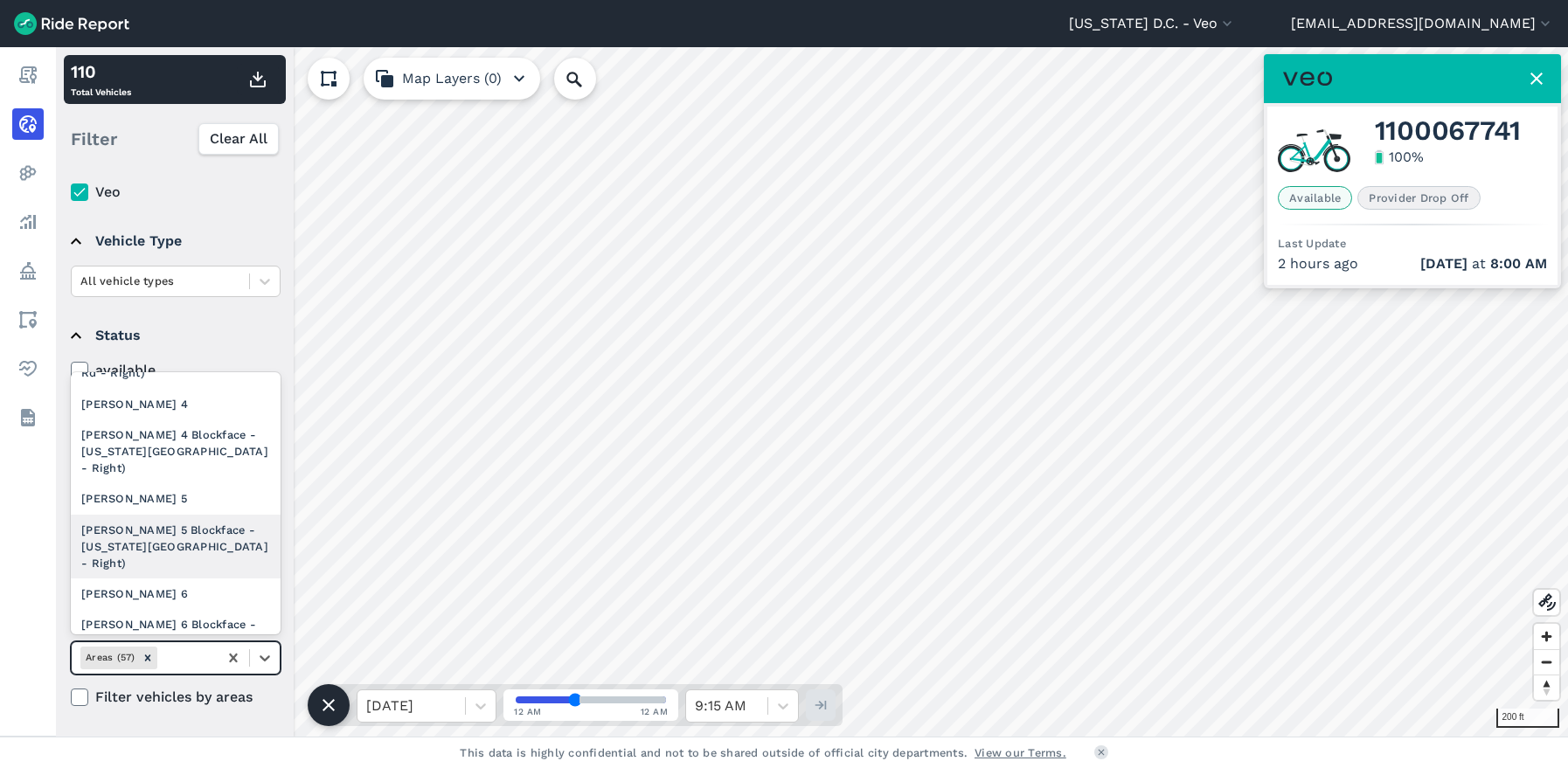
scroll to position [2454, 0]
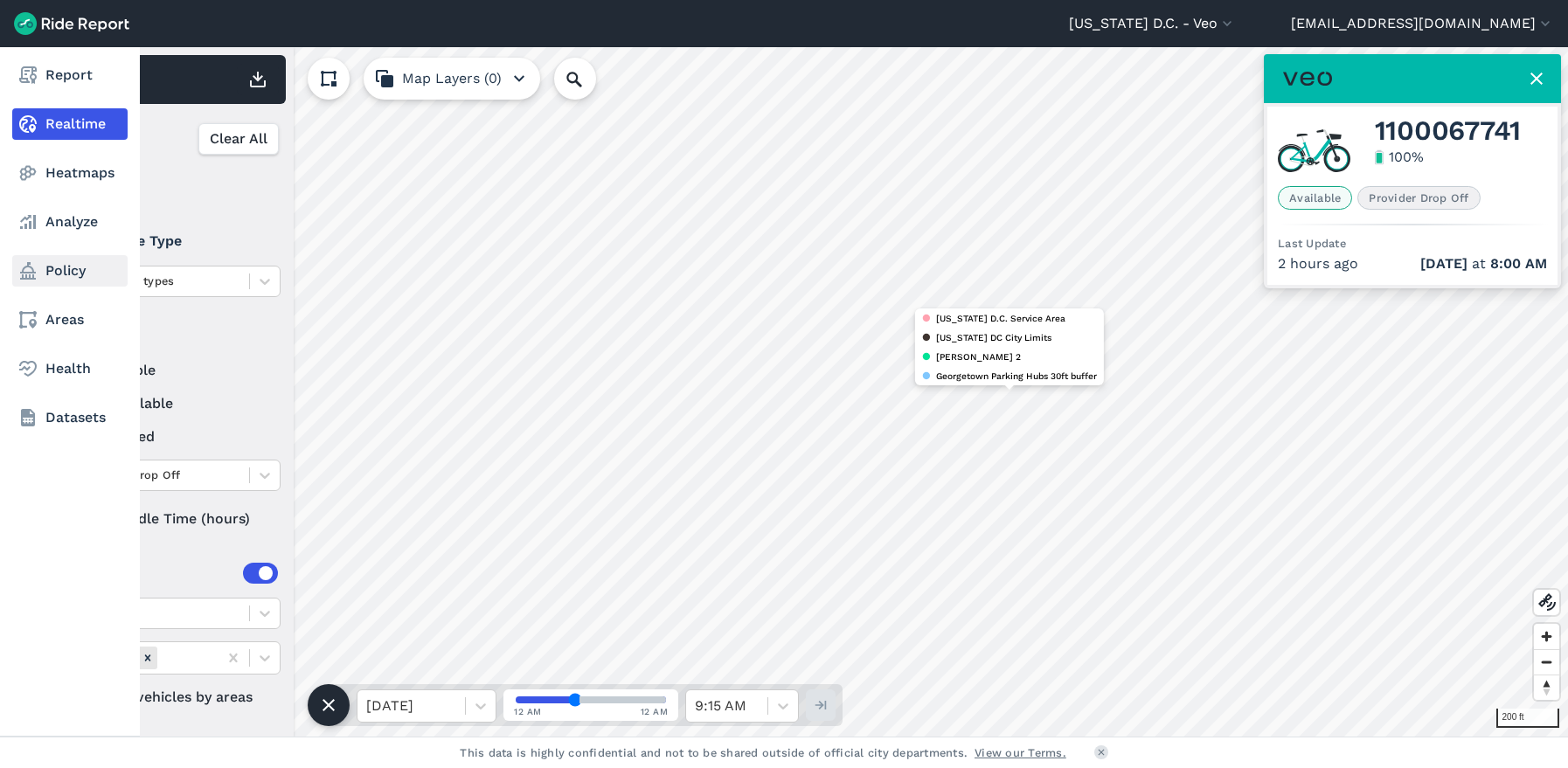
click at [58, 280] on link "Policy" at bounding box center [70, 271] width 116 height 31
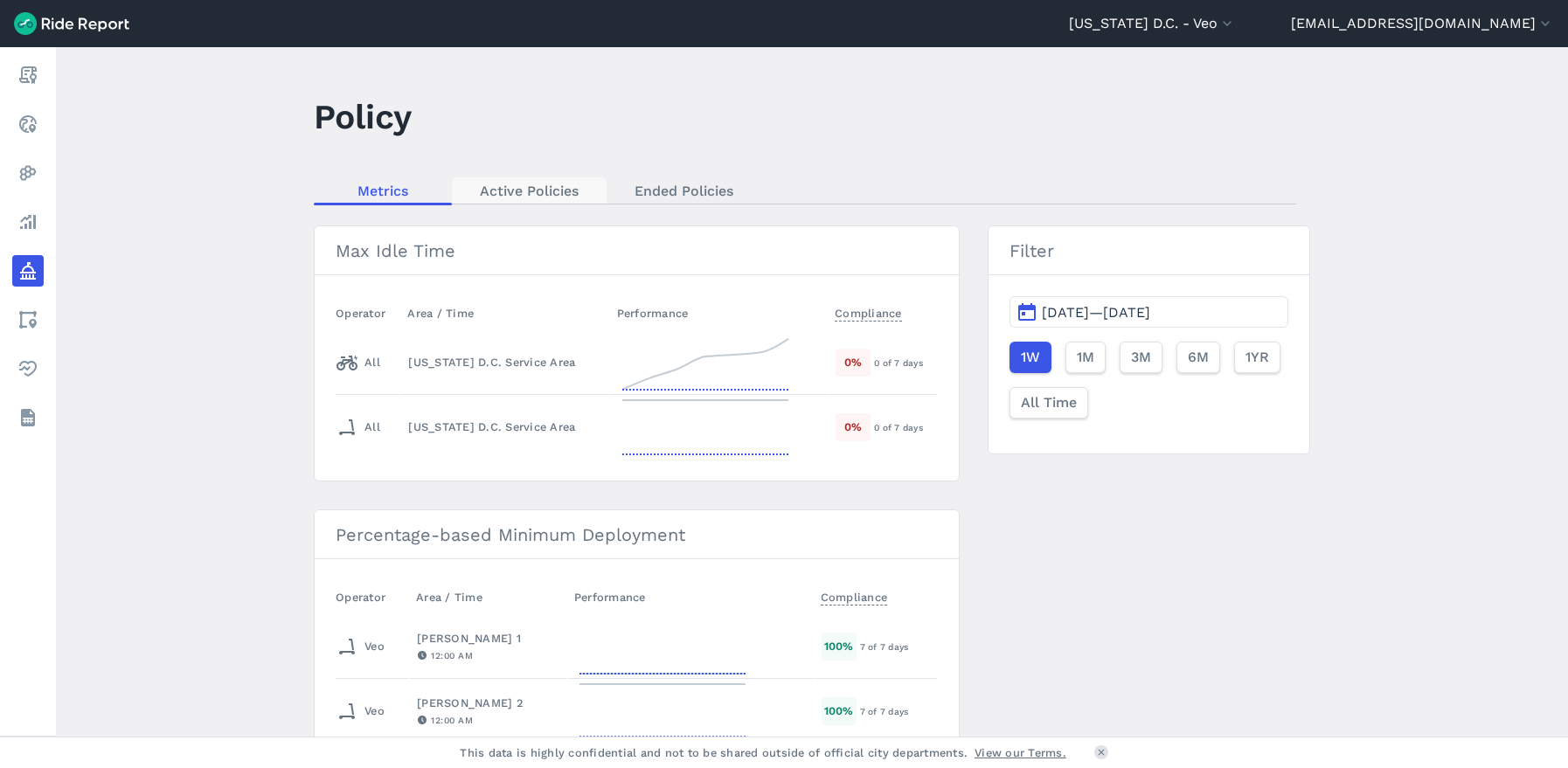
click at [528, 187] on link "Active Policies" at bounding box center [529, 190] width 155 height 26
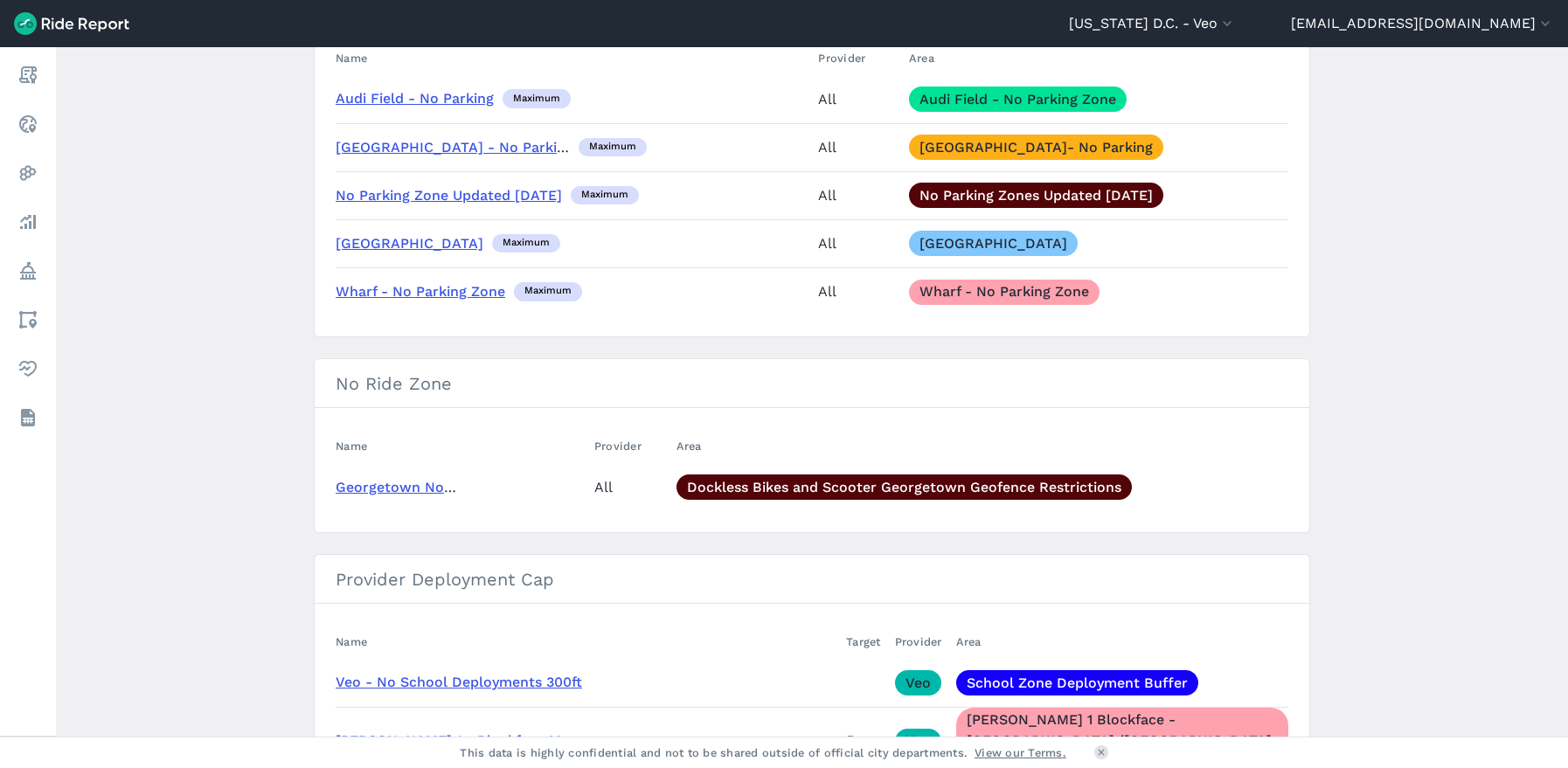
scroll to position [1223, 0]
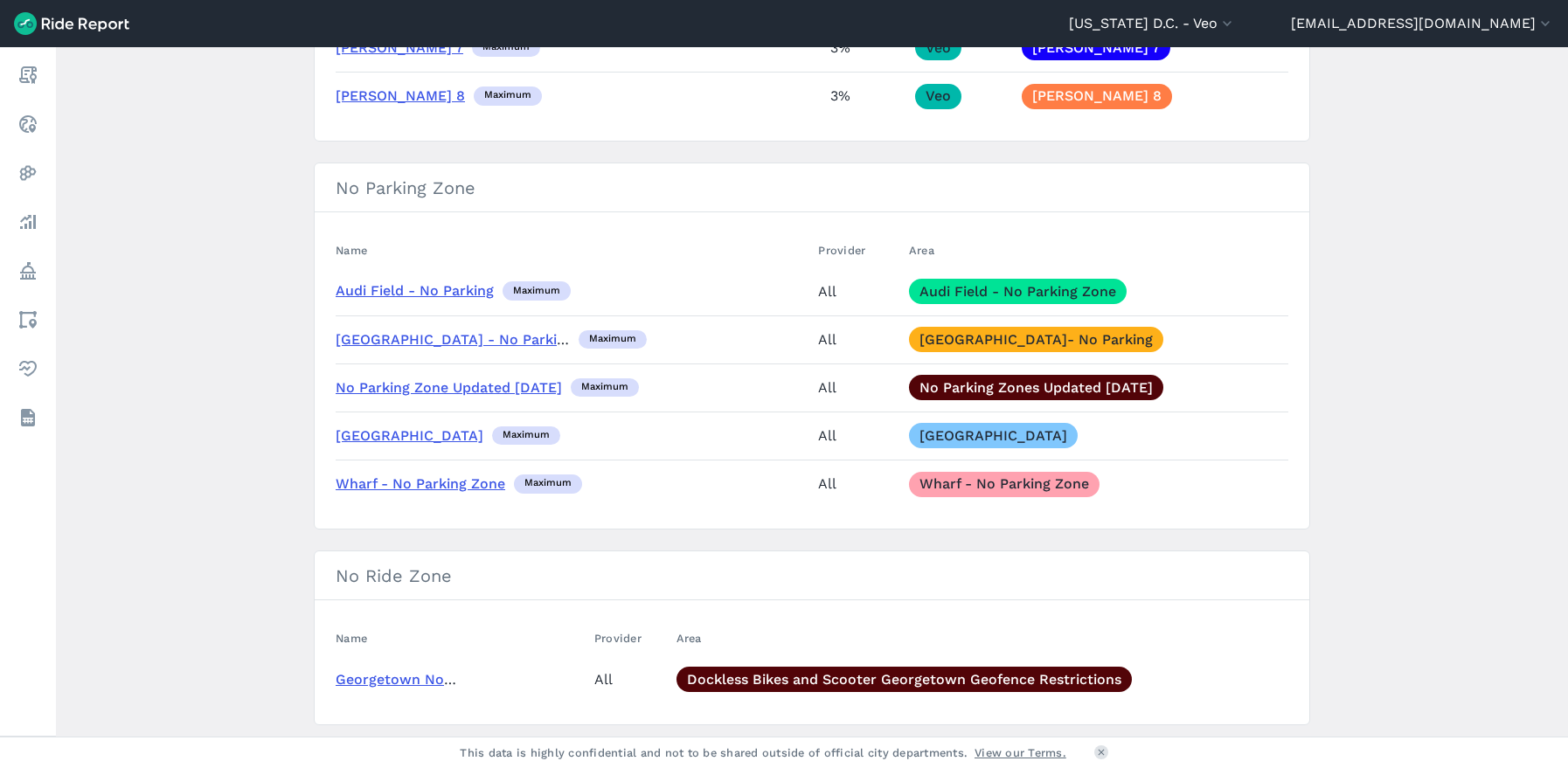
click at [445, 288] on link "Audi Field - No Parking" at bounding box center [415, 290] width 158 height 17
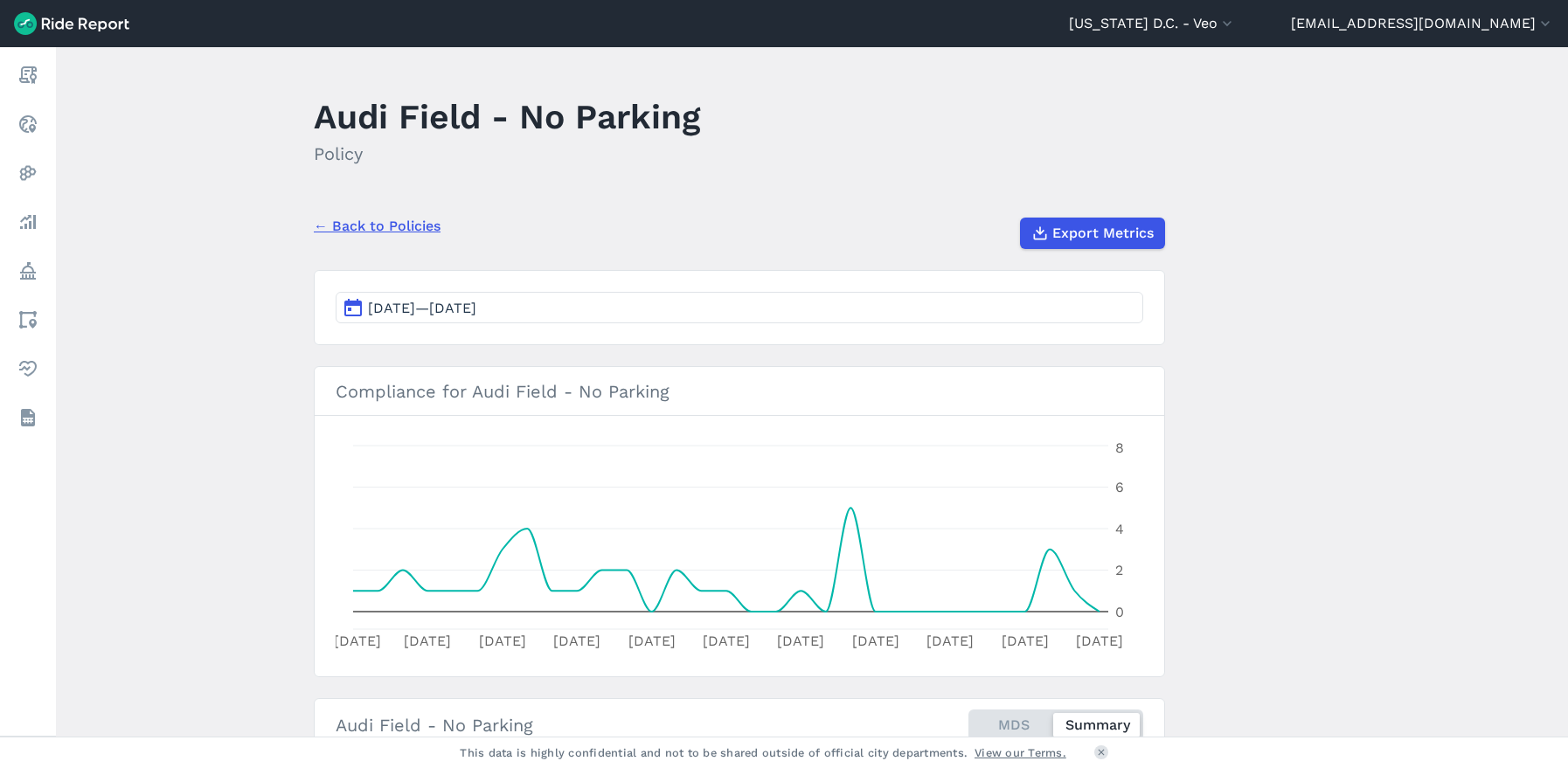
click at [349, 225] on link "← Back to Policies" at bounding box center [377, 226] width 126 height 21
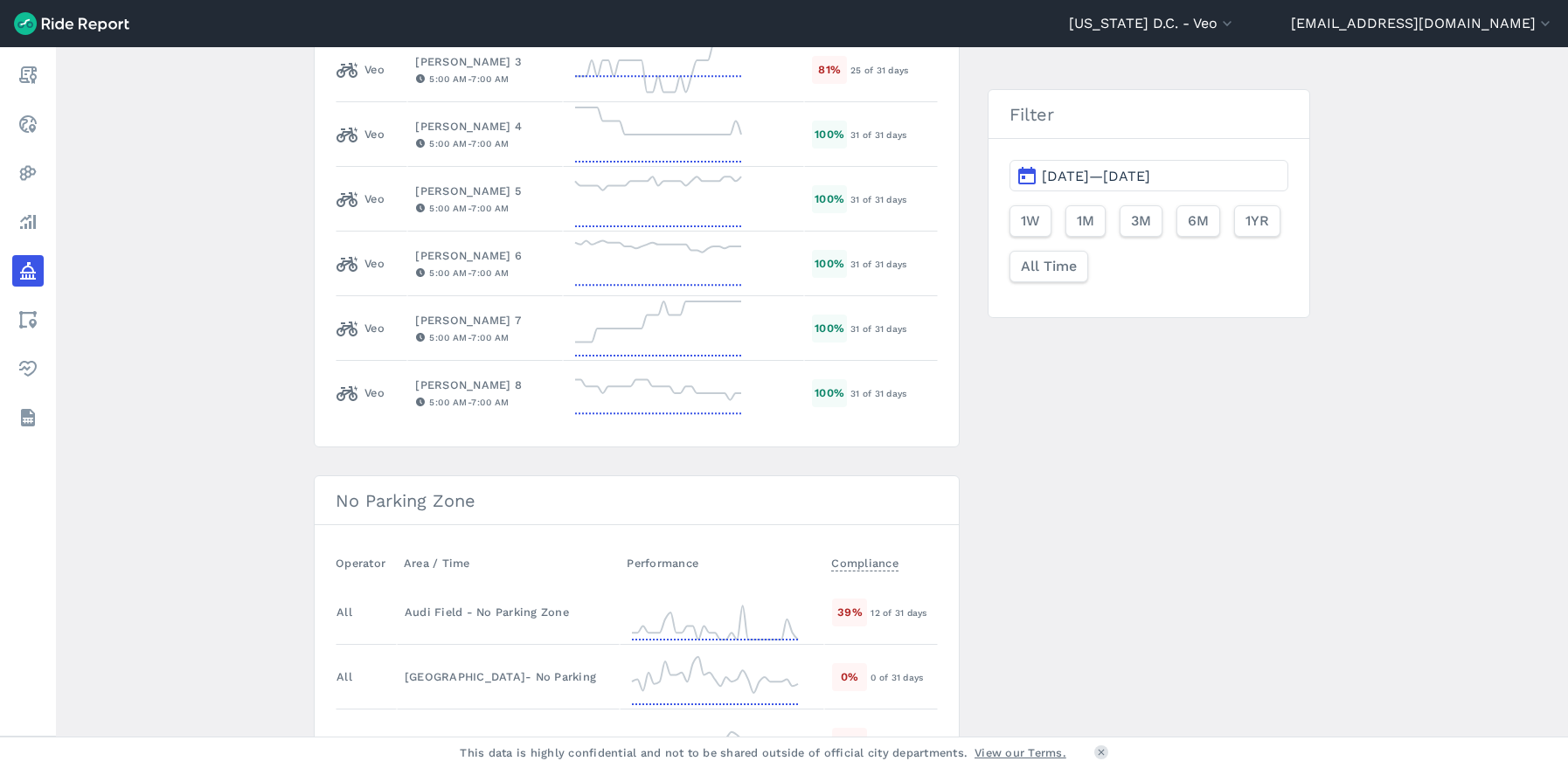
scroll to position [1397, 0]
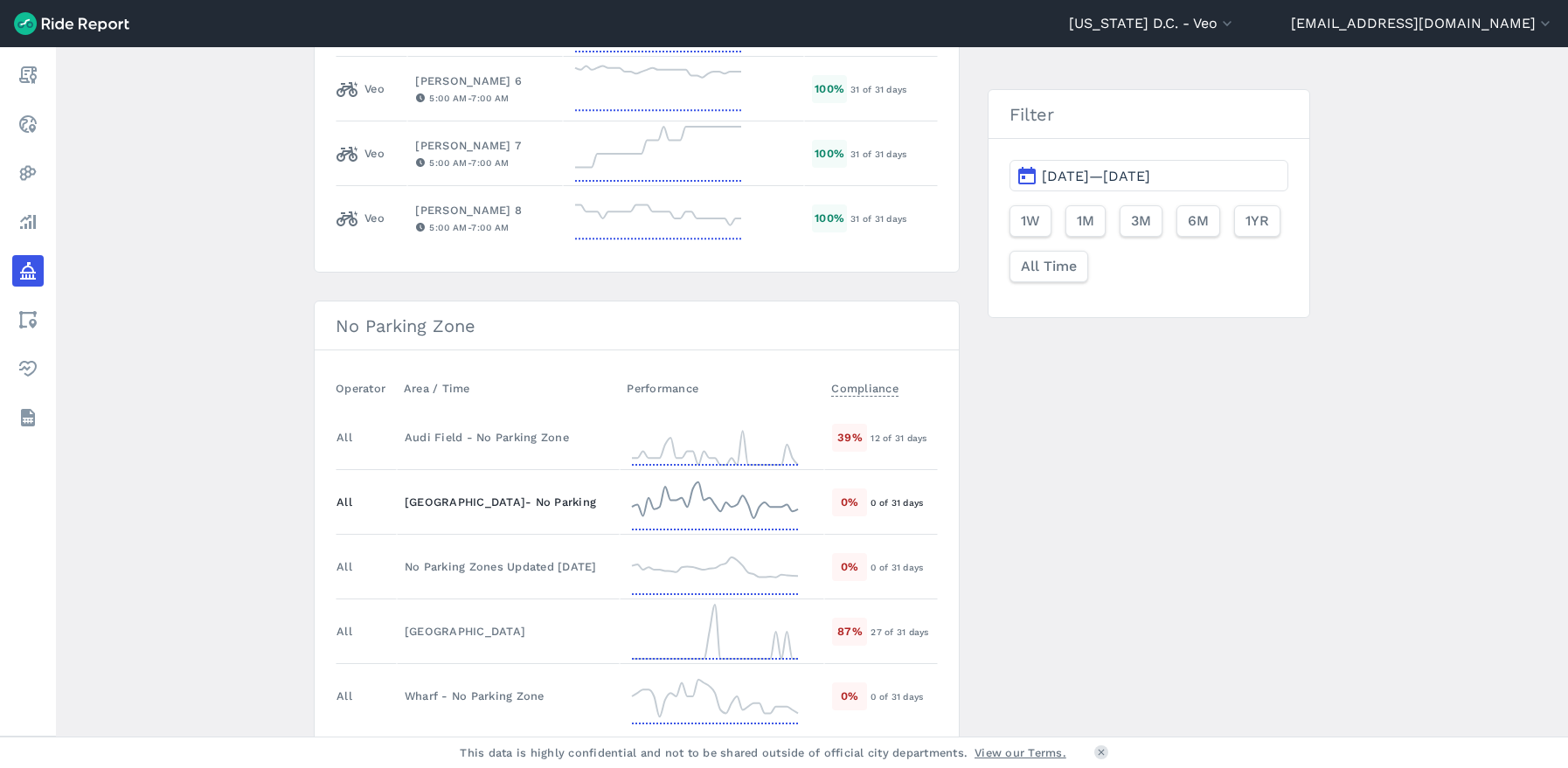
click at [417, 498] on div "[GEOGRAPHIC_DATA]- No Parking" at bounding box center [508, 502] width 207 height 17
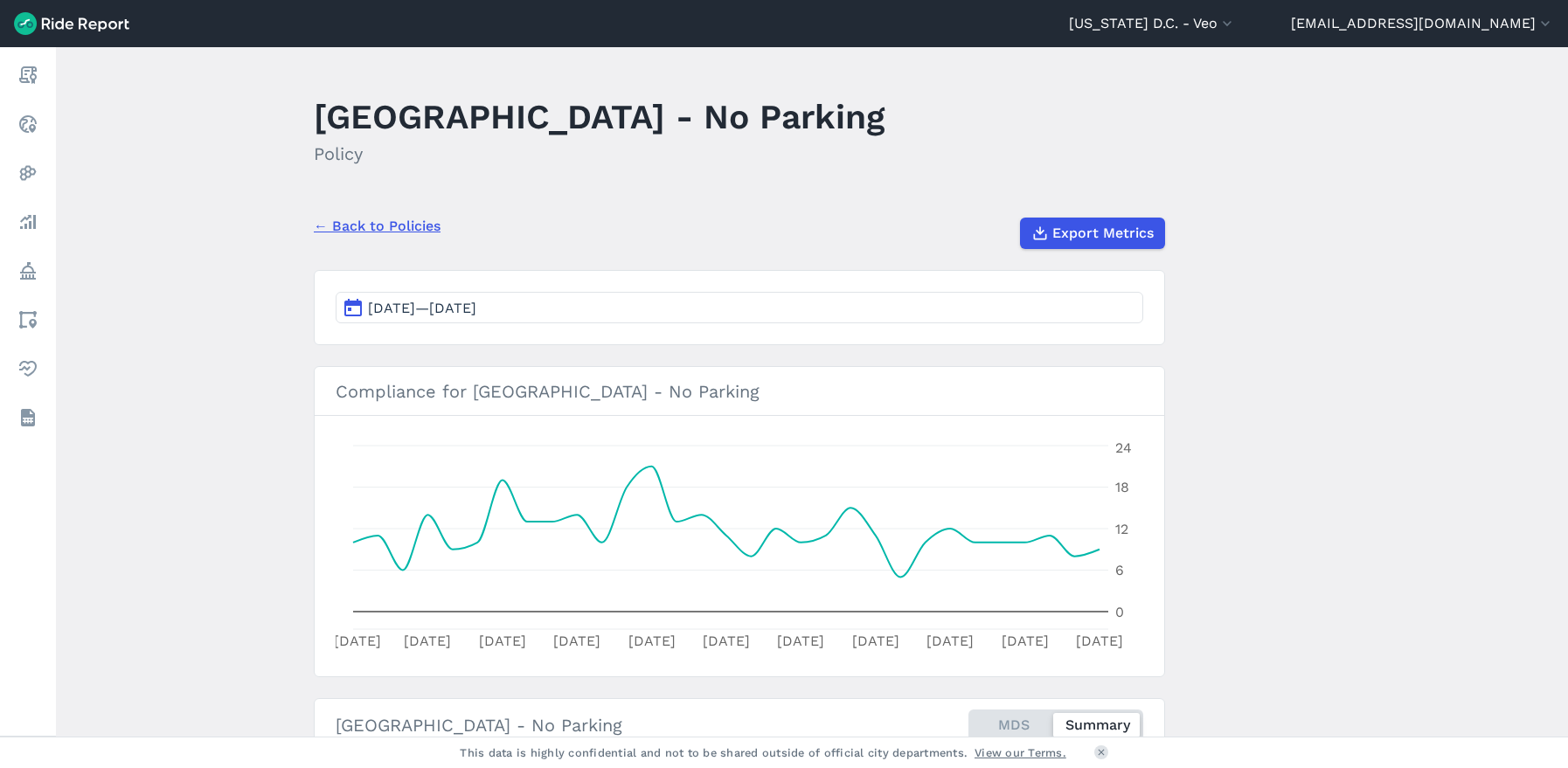
click at [384, 229] on link "← Back to Policies" at bounding box center [377, 226] width 126 height 21
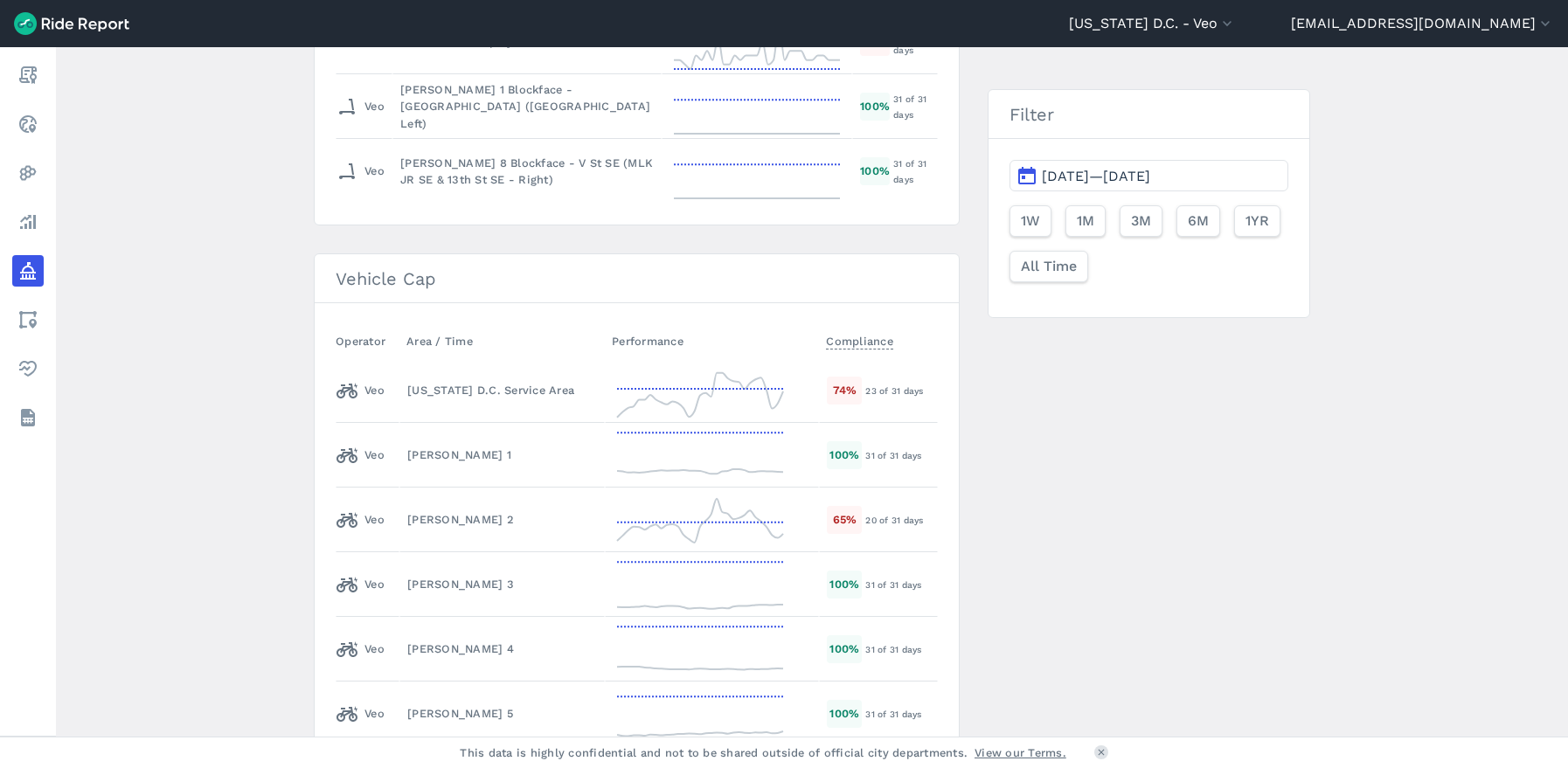
scroll to position [2445, 0]
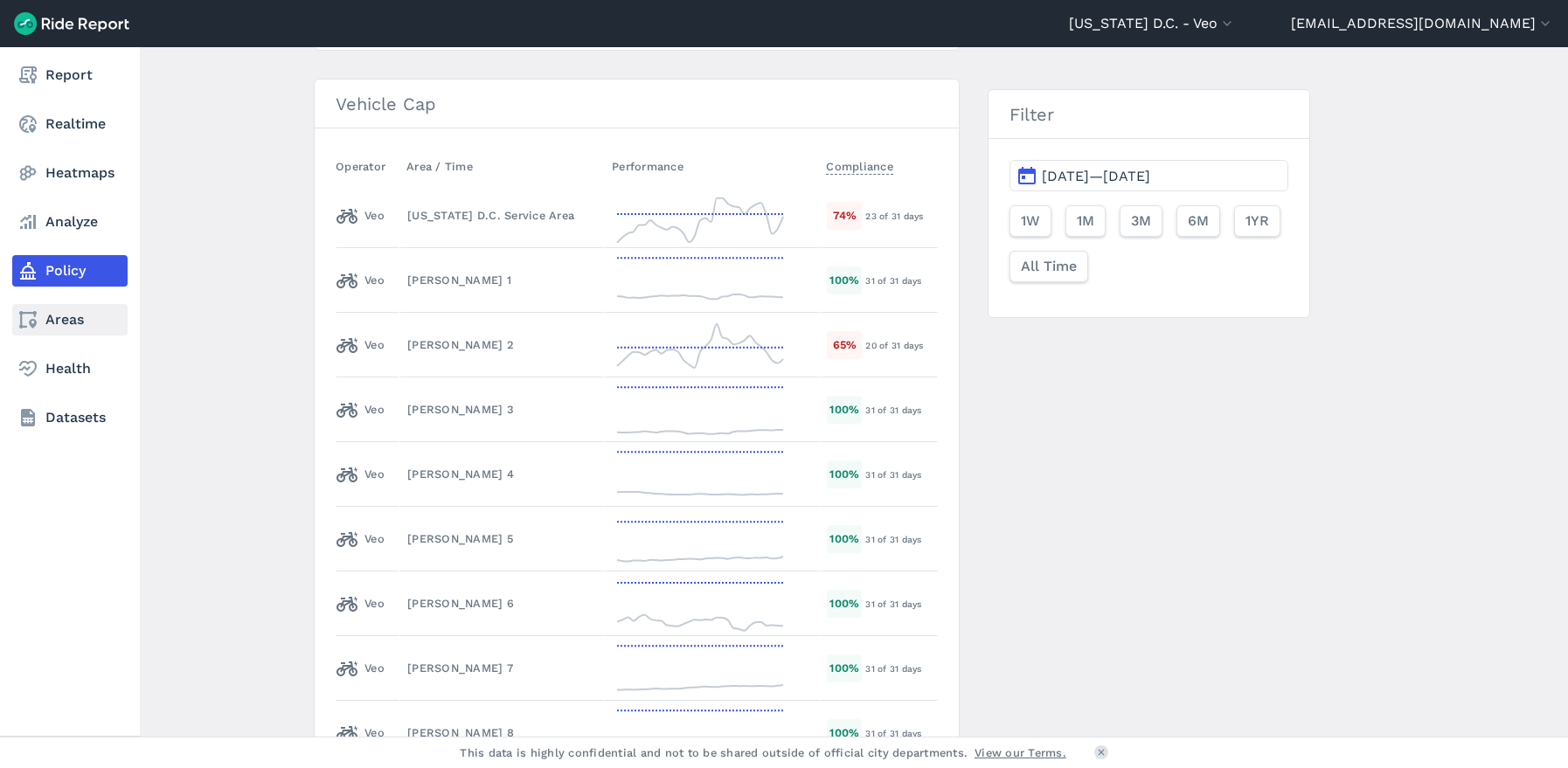
click at [57, 314] on link "Areas" at bounding box center [70, 319] width 116 height 31
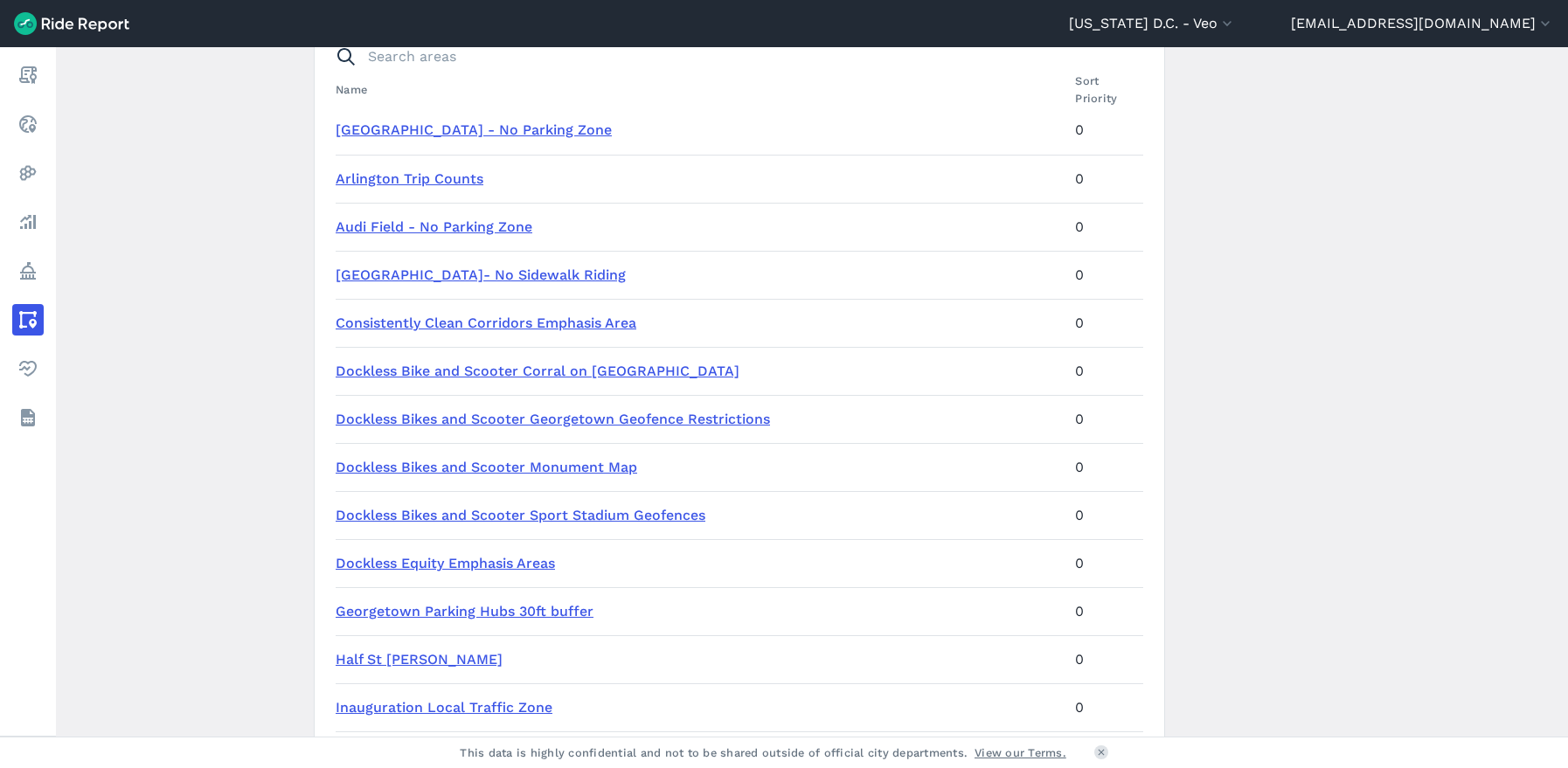
scroll to position [262, 0]
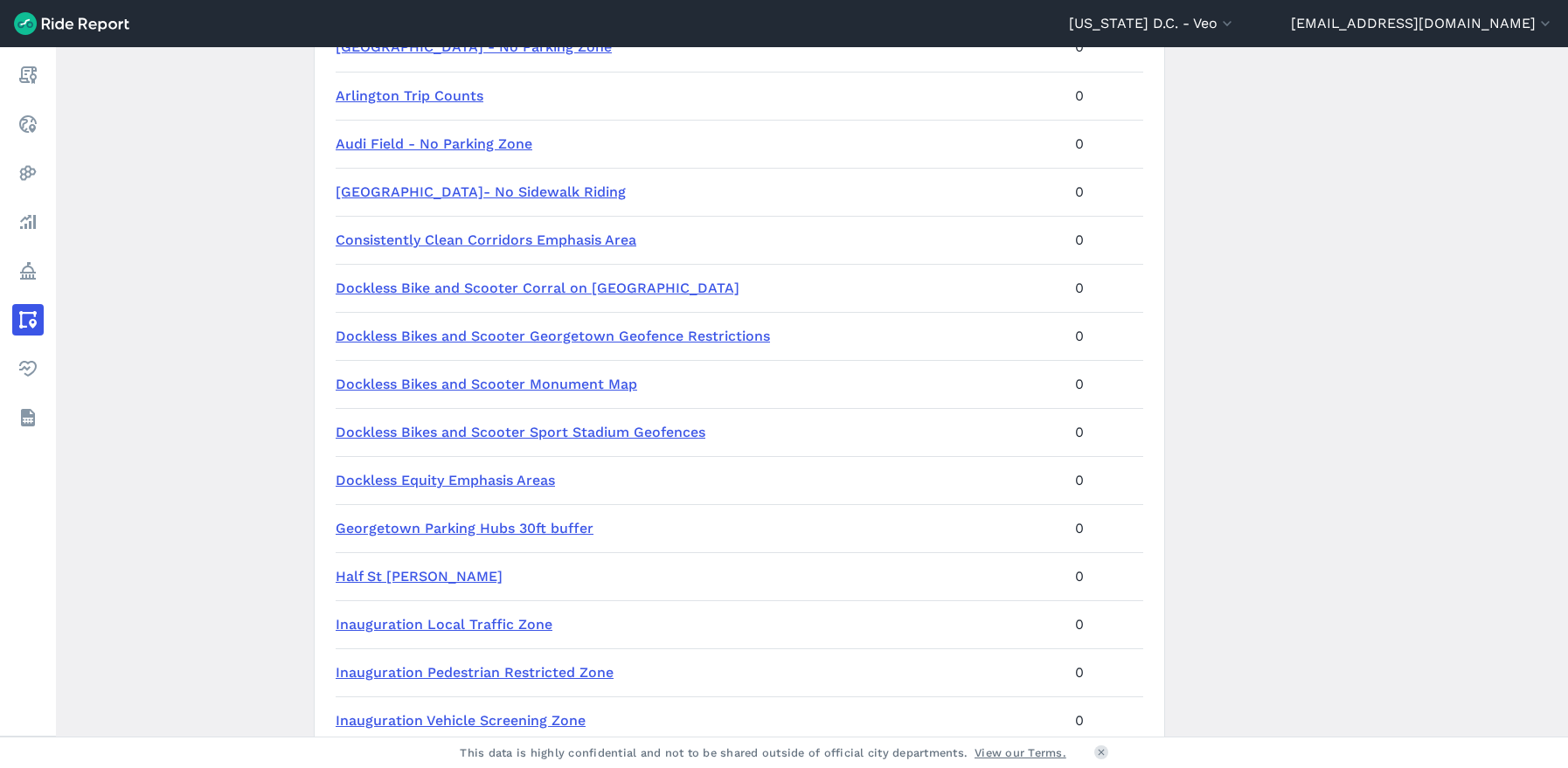
click at [402, 480] on link "Dockless Equity Emphasis Areas" at bounding box center [445, 480] width 219 height 17
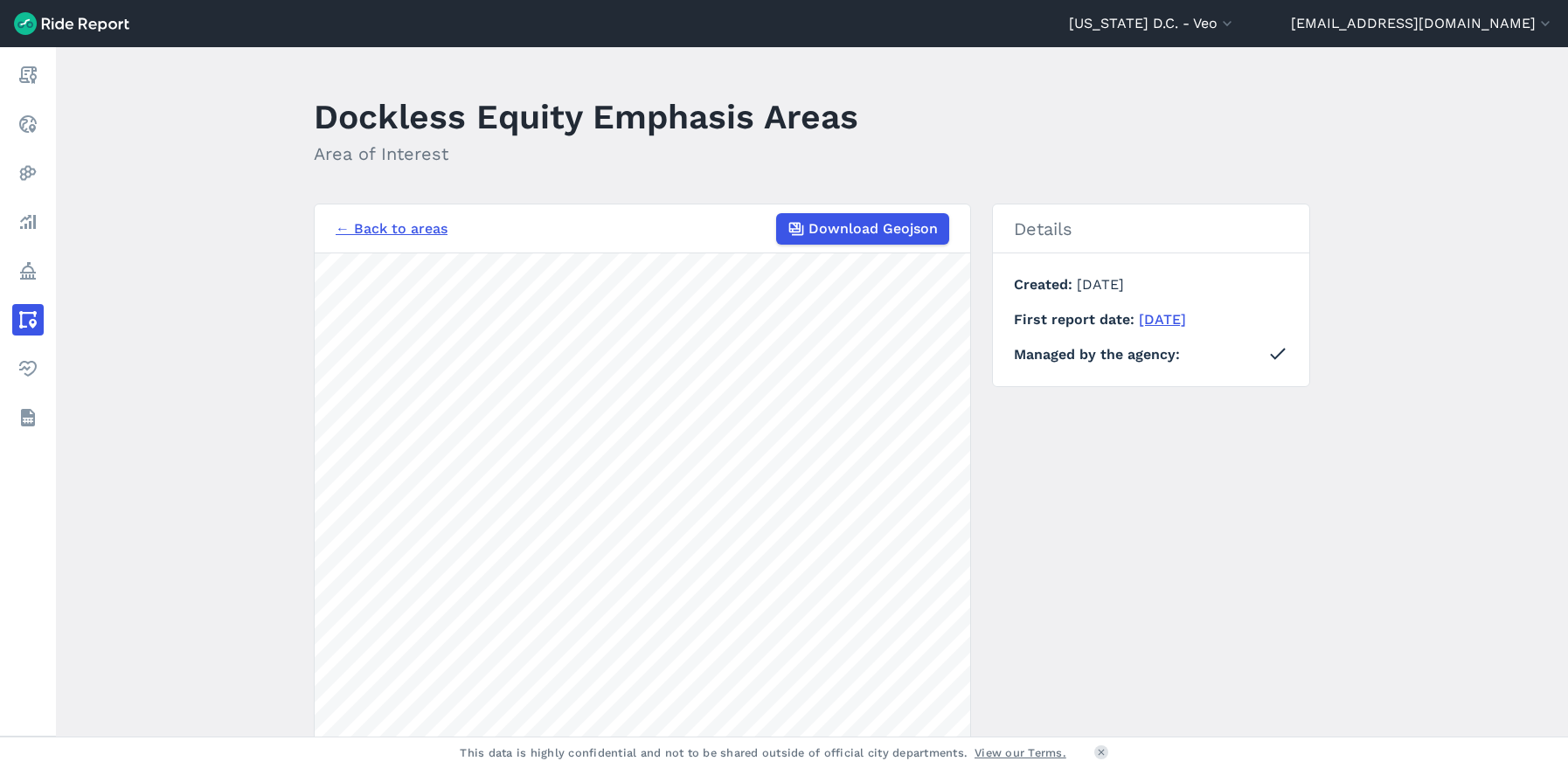
click at [237, 691] on main "Dockless Equity Emphasis Areas Area of Interest ← Back to areas Download Geojso…" at bounding box center [812, 392] width 1512 height 689
click at [384, 230] on link "← Back to areas" at bounding box center [392, 229] width 112 height 21
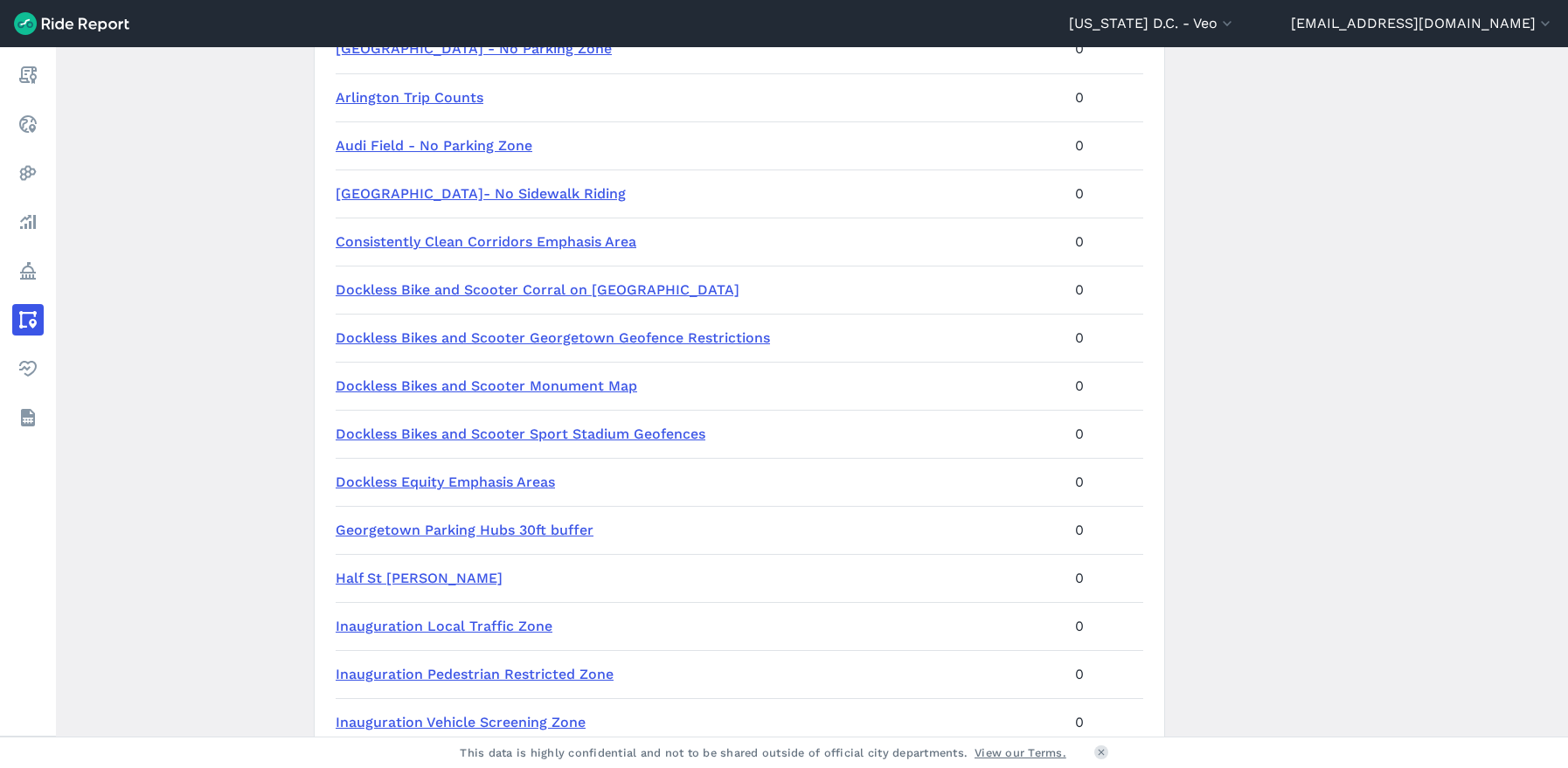
scroll to position [437, 0]
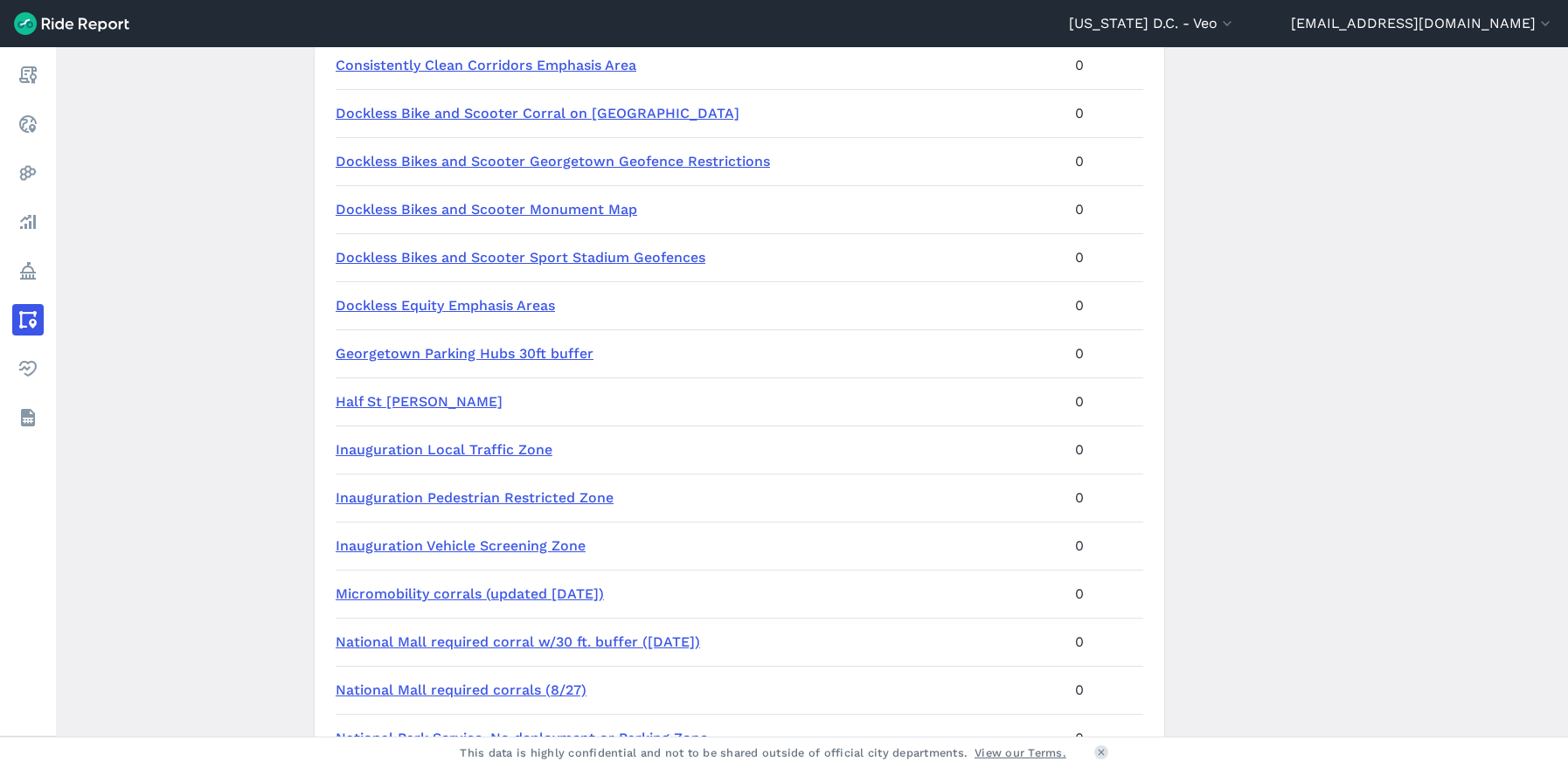
click at [456, 353] on link "Georgetown Parking Hubs 30ft buffer" at bounding box center [465, 353] width 258 height 17
